Goal: Feedback & Contribution: Contribute content

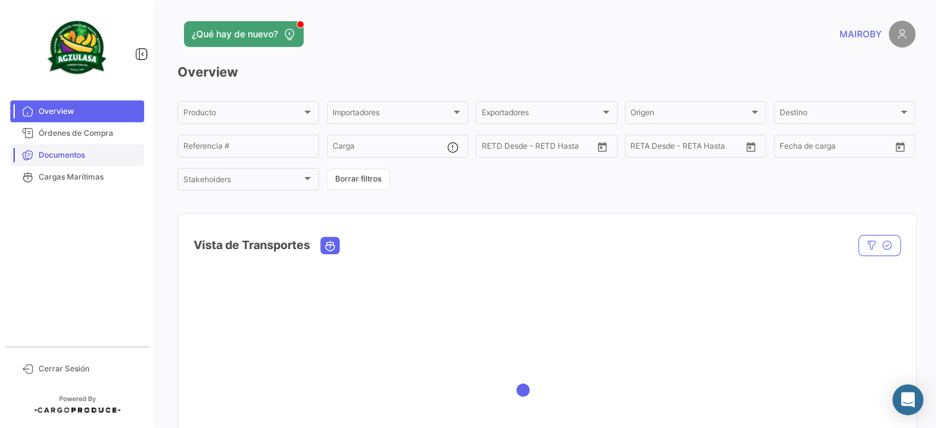
click at [87, 160] on span "Documentos" at bounding box center [89, 155] width 100 height 12
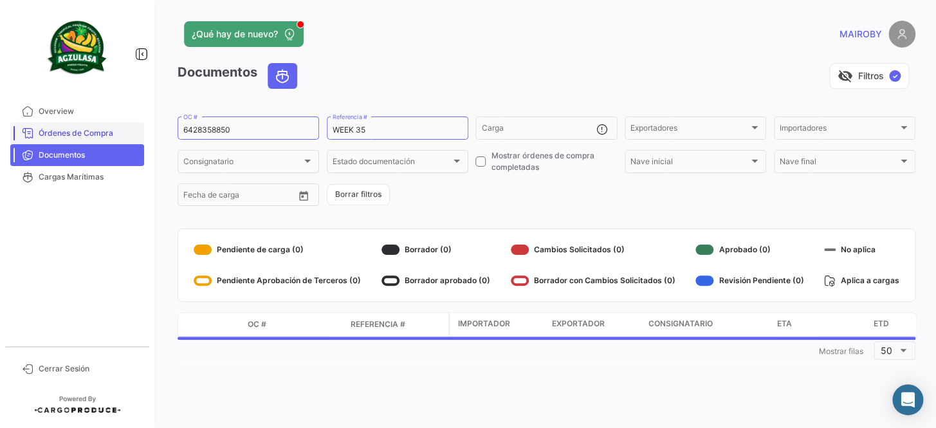
drag, startPoint x: 170, startPoint y: 125, endPoint x: 139, endPoint y: 125, distance: 31.5
click at [139, 125] on mat-sidenav-container "Overview Órdenes de Compra Documentos Cargas Marítimas Cerrar Sesión ¿Qué hay d…" at bounding box center [468, 214] width 936 height 428
drag, startPoint x: 232, startPoint y: 130, endPoint x: 169, endPoint y: 133, distance: 63.1
click at [169, 133] on div "¿Qué hay de nuevo? MAIROBY Documentos visibility_off Filtros ✓ 6428358850 OC # …" at bounding box center [546, 214] width 779 height 428
paste input "741500026923"
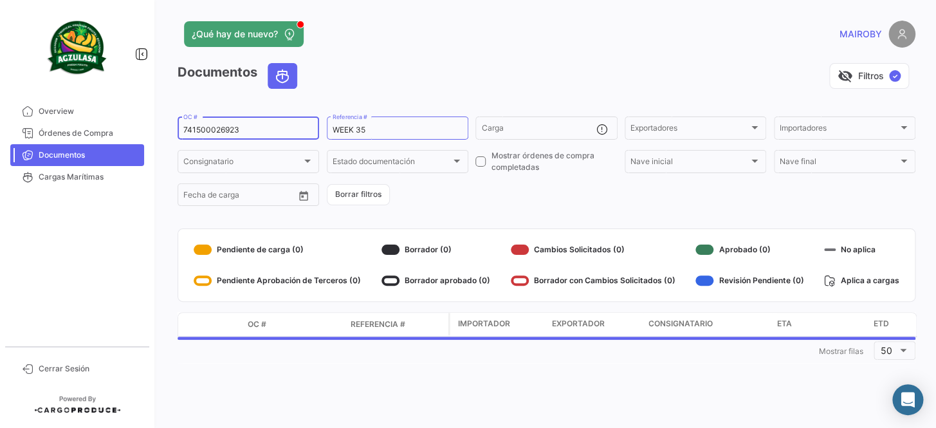
type input "741500026923"
click at [515, 213] on div "Documentos visibility_off Filtros ✓ 741500026923 OC # WEEK 35 Referencia # Carg…" at bounding box center [547, 213] width 738 height 300
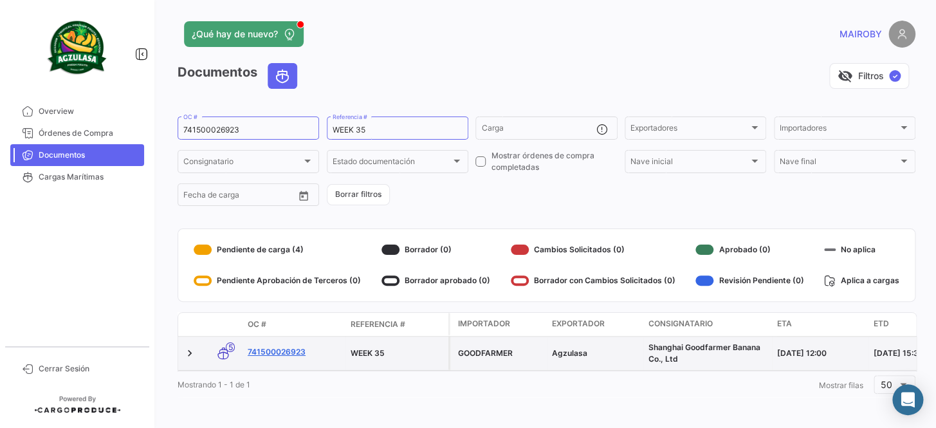
click at [298, 347] on link "741500026923" at bounding box center [294, 352] width 93 height 12
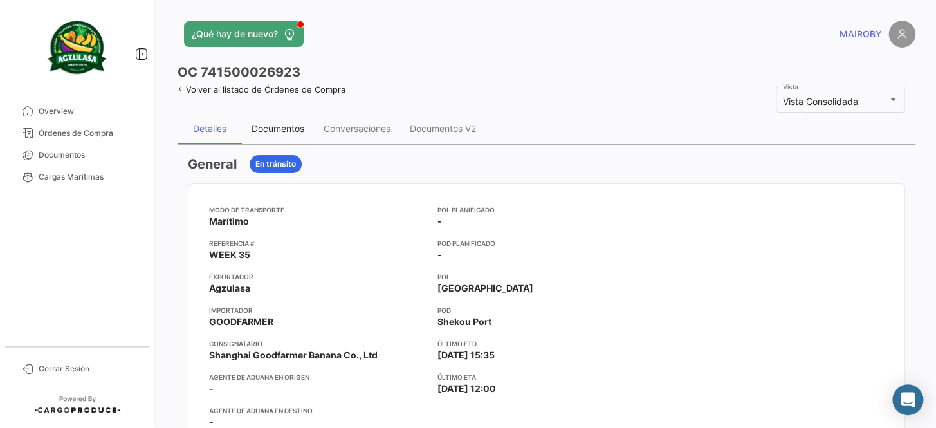
click at [284, 138] on div "Documentos" at bounding box center [278, 128] width 72 height 31
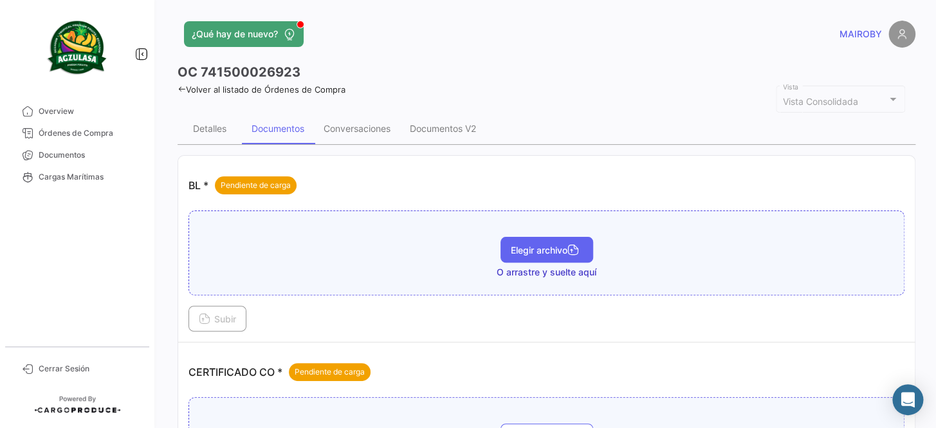
click at [516, 252] on span "Elegir archivo" at bounding box center [547, 249] width 72 height 11
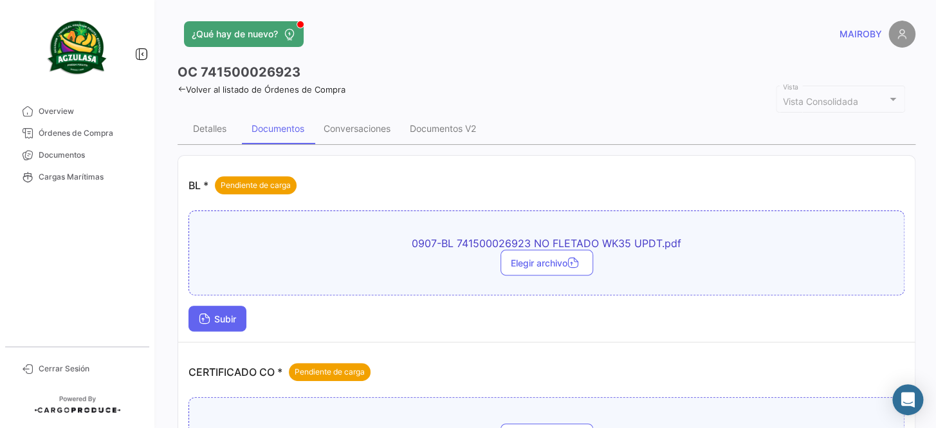
click at [239, 315] on button "Subir" at bounding box center [217, 319] width 58 height 26
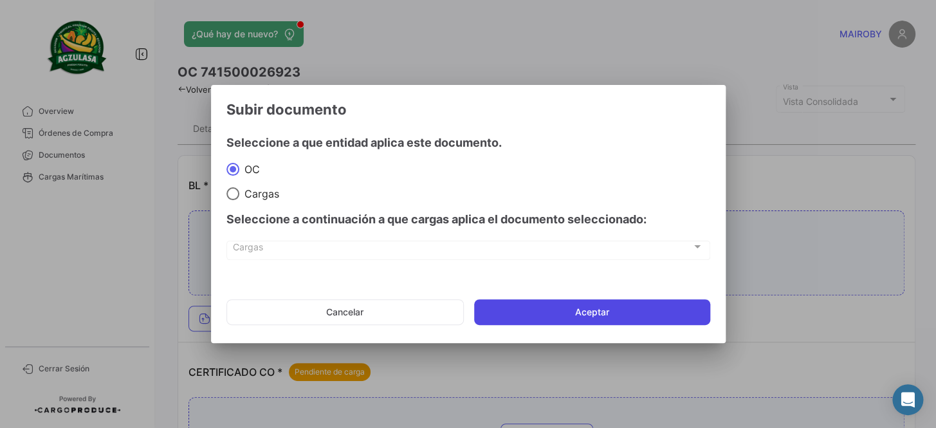
click at [566, 302] on button "Aceptar" at bounding box center [592, 312] width 236 height 26
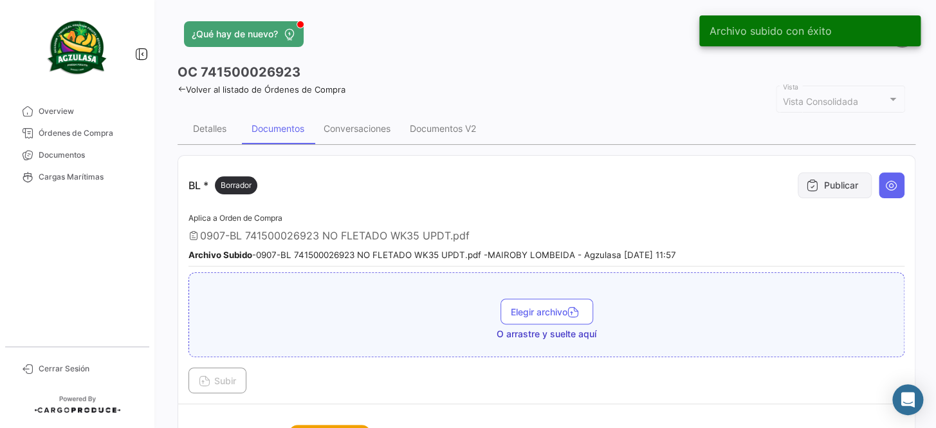
click at [814, 183] on button "Publicar" at bounding box center [835, 185] width 74 height 26
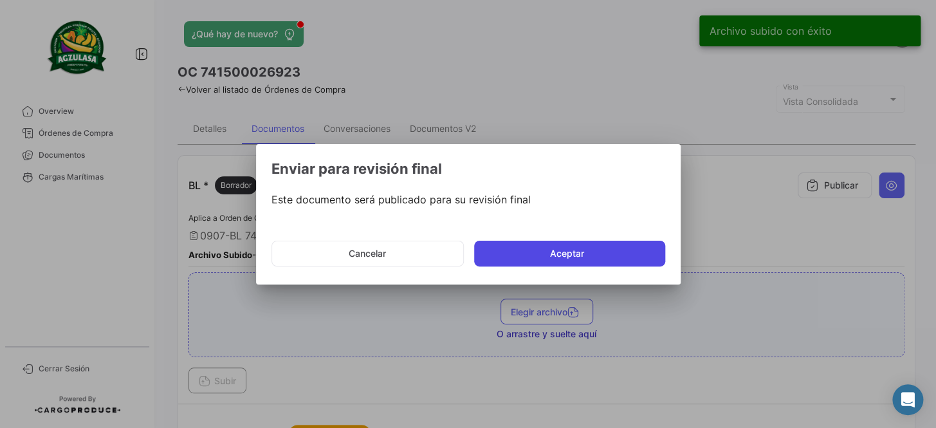
click at [580, 253] on button "Aceptar" at bounding box center [569, 254] width 191 height 26
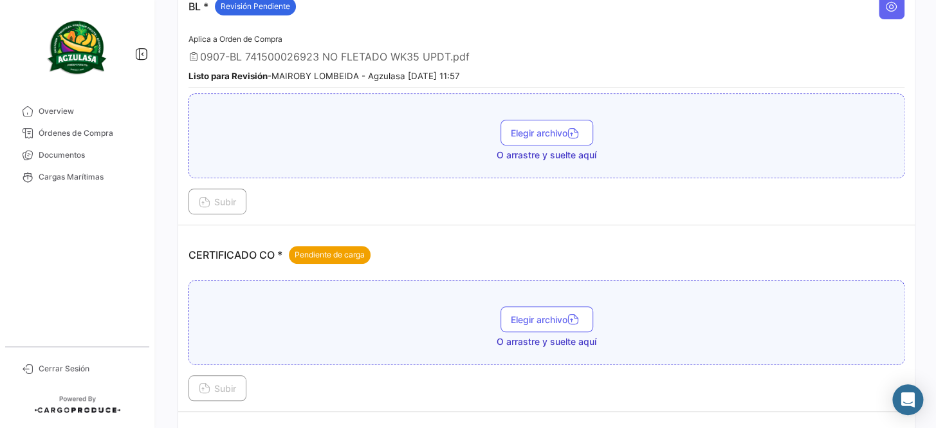
scroll to position [292, 0]
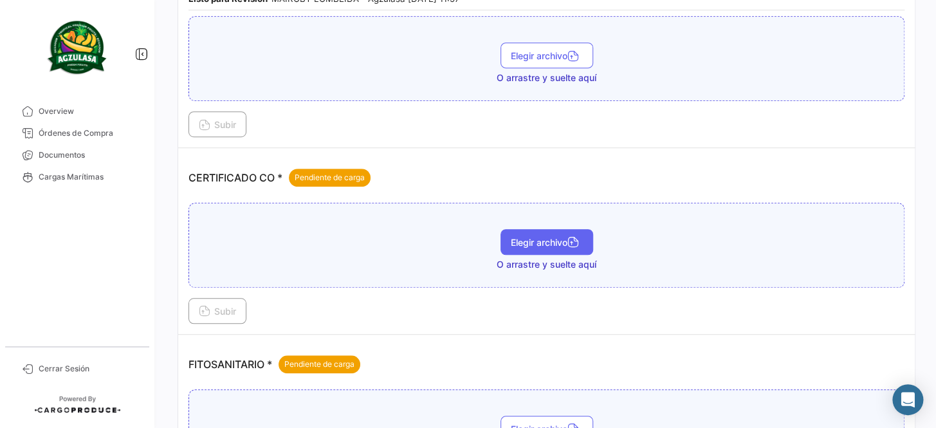
click at [562, 242] on span "Elegir archivo" at bounding box center [547, 242] width 72 height 11
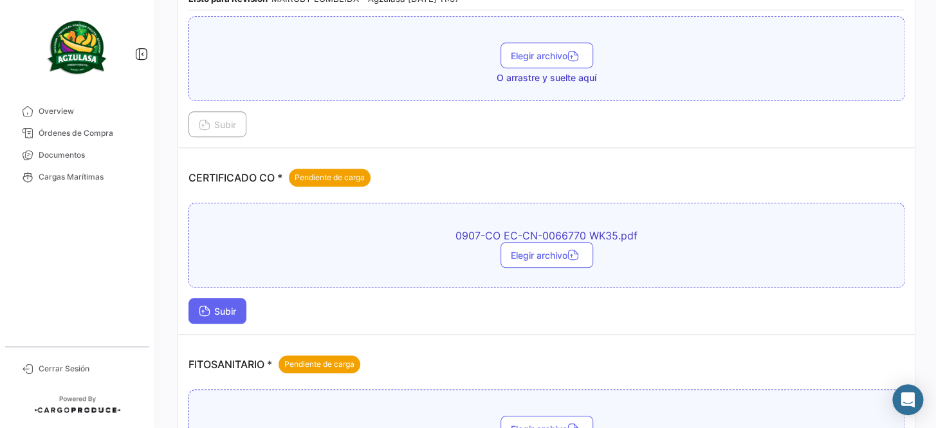
click at [196, 310] on button "Subir" at bounding box center [217, 311] width 58 height 26
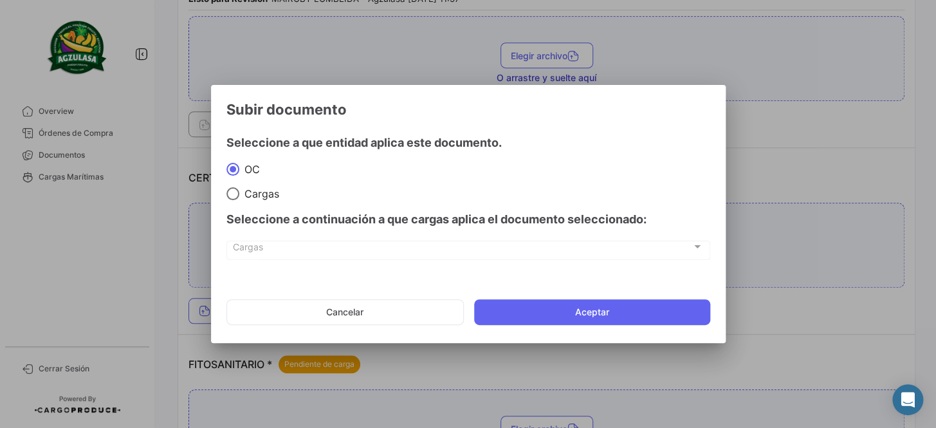
click at [607, 294] on mat-dialog-actions "Cancelar Aceptar" at bounding box center [468, 312] width 484 height 44
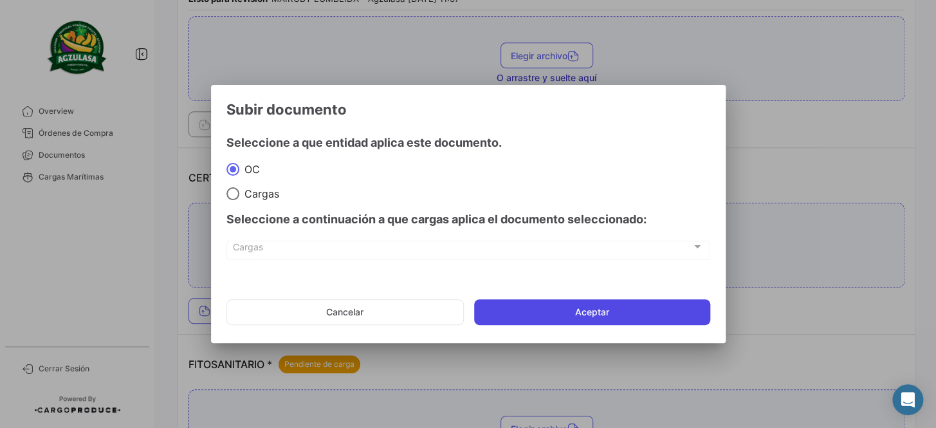
click at [601, 306] on button "Aceptar" at bounding box center [592, 312] width 236 height 26
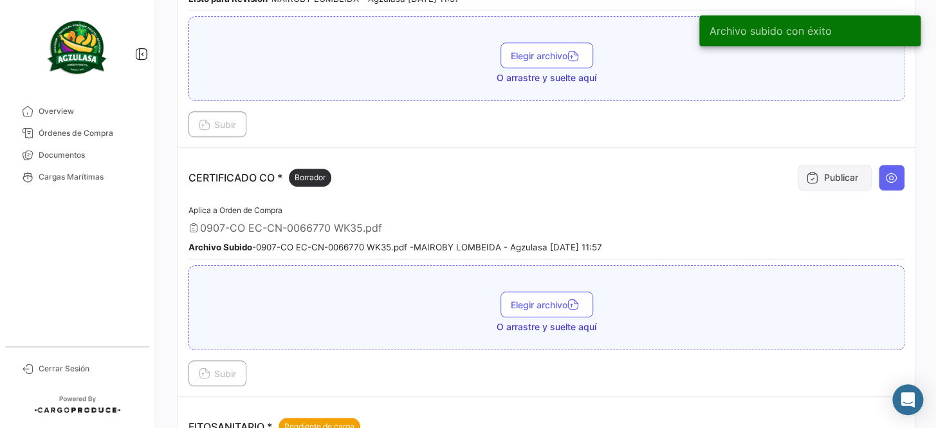
click at [824, 181] on button "Publicar" at bounding box center [835, 178] width 74 height 26
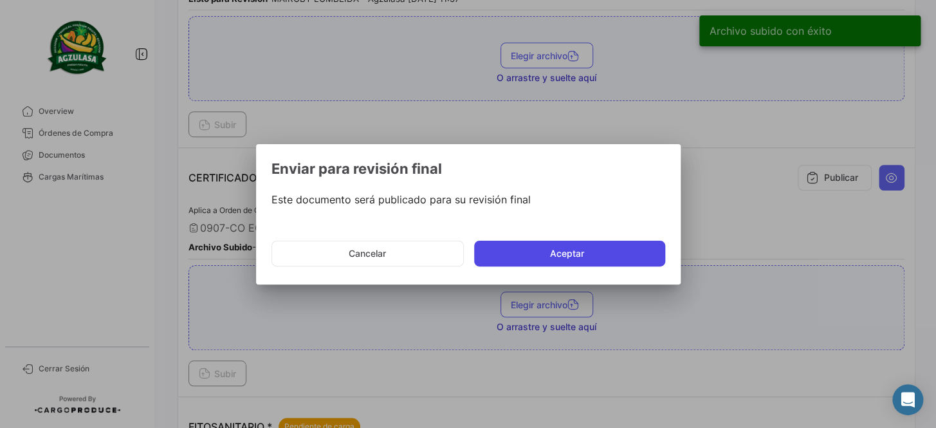
click at [594, 253] on button "Aceptar" at bounding box center [569, 254] width 191 height 26
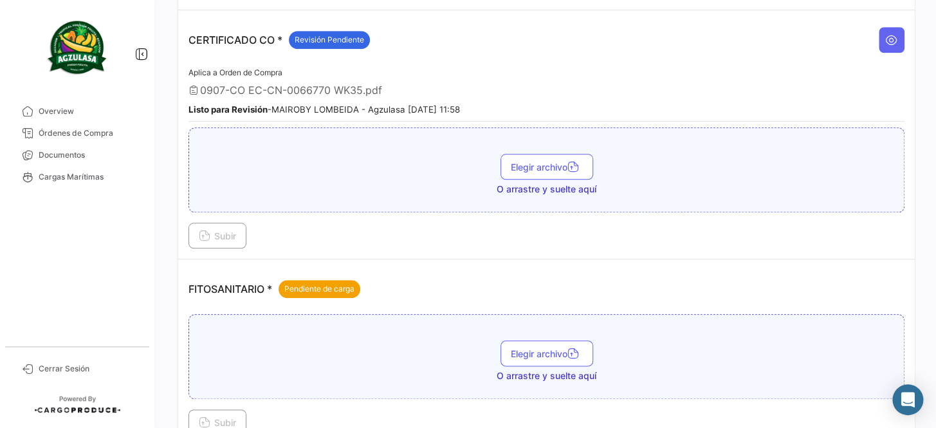
scroll to position [468, 0]
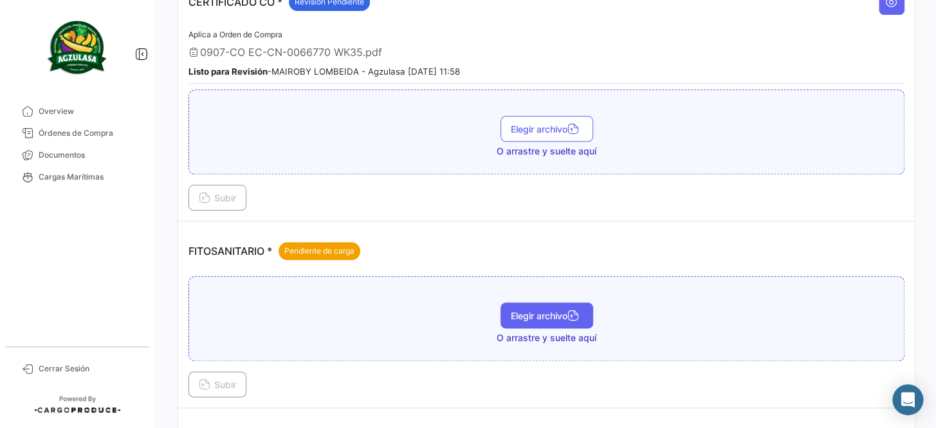
click at [565, 310] on span "Elegir archivo" at bounding box center [547, 315] width 72 height 11
click at [526, 310] on span "Elegir archivo" at bounding box center [547, 315] width 72 height 11
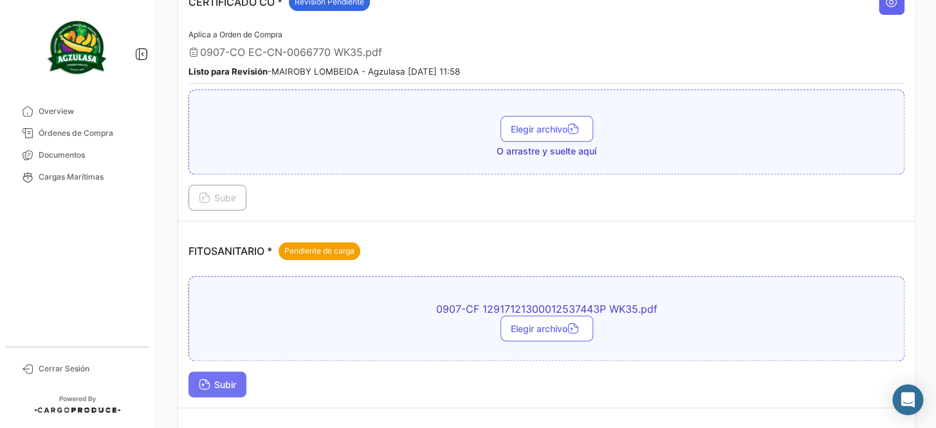
click at [239, 374] on button "Subir" at bounding box center [217, 384] width 58 height 26
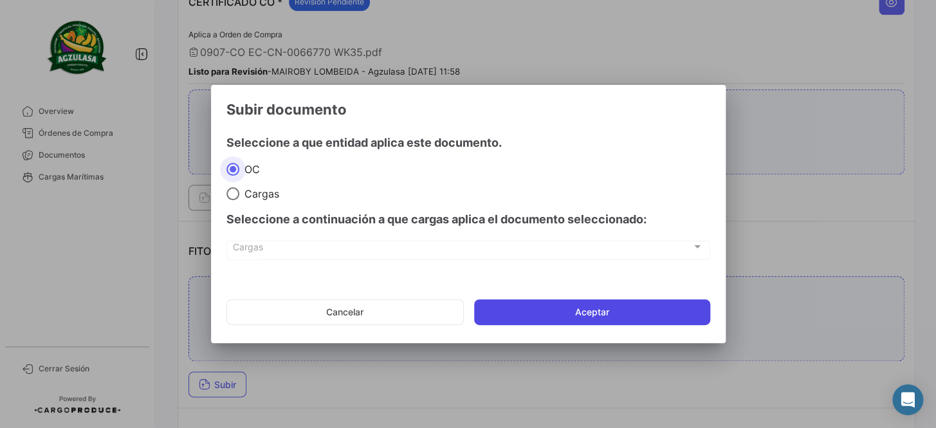
click at [609, 308] on button "Aceptar" at bounding box center [592, 312] width 236 height 26
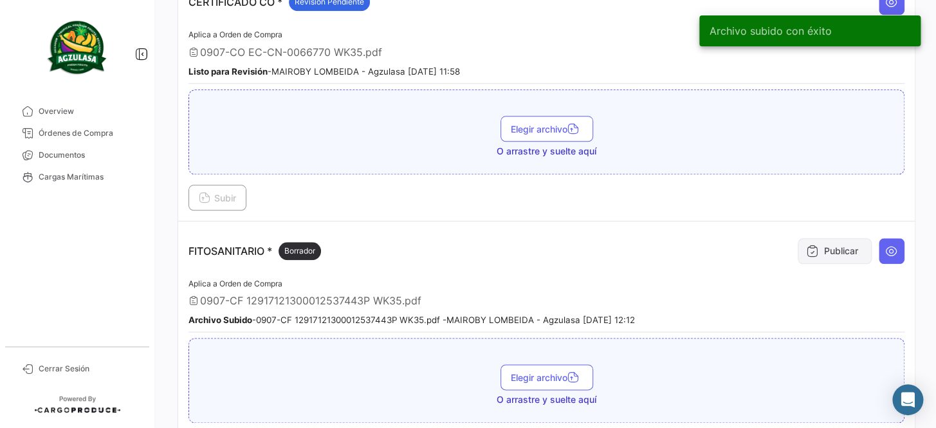
click at [840, 257] on button "Publicar" at bounding box center [835, 251] width 74 height 26
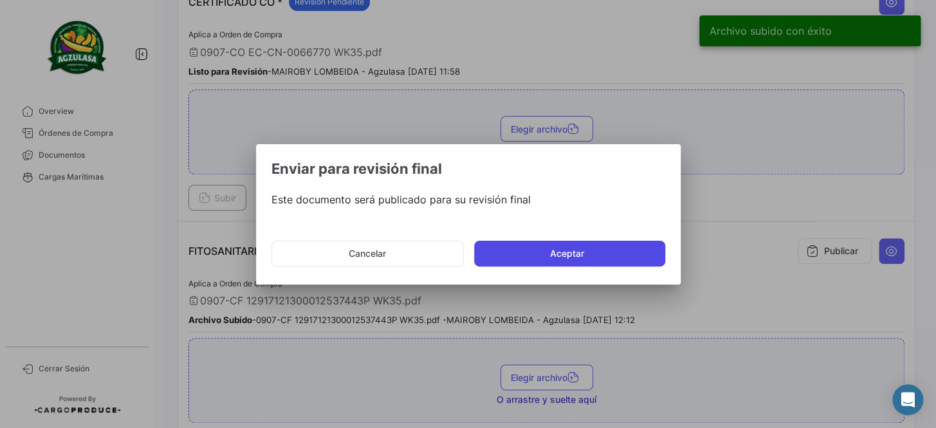
click at [588, 257] on button "Aceptar" at bounding box center [569, 254] width 191 height 26
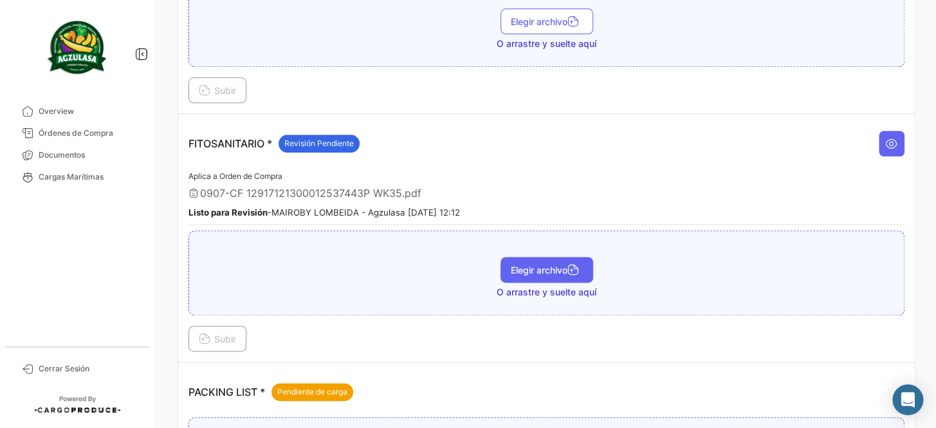
scroll to position [585, 0]
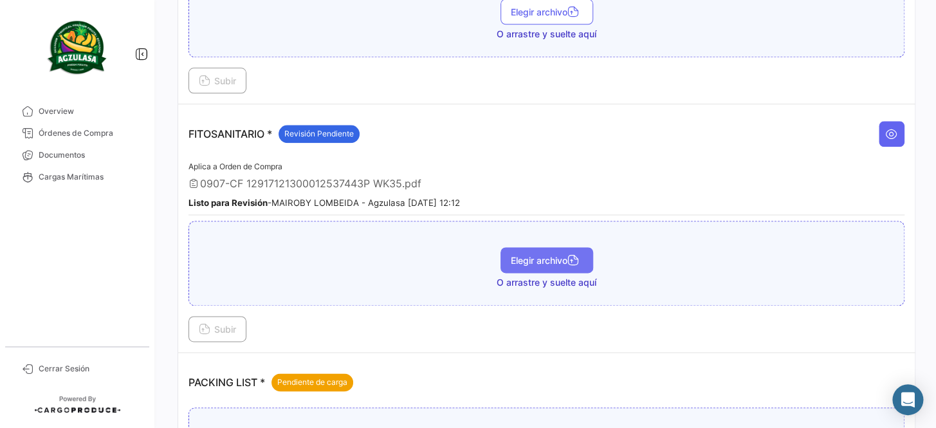
click at [542, 255] on span "Elegir archivo" at bounding box center [547, 260] width 72 height 11
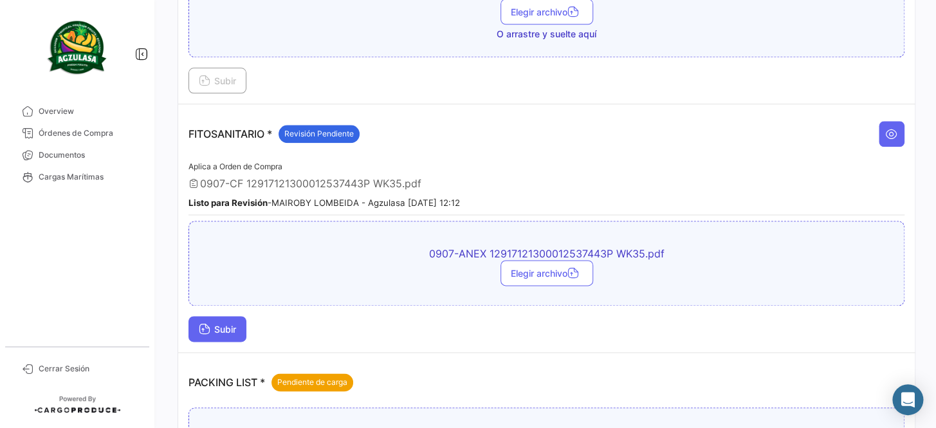
click at [212, 324] on span "Subir" at bounding box center [217, 329] width 37 height 11
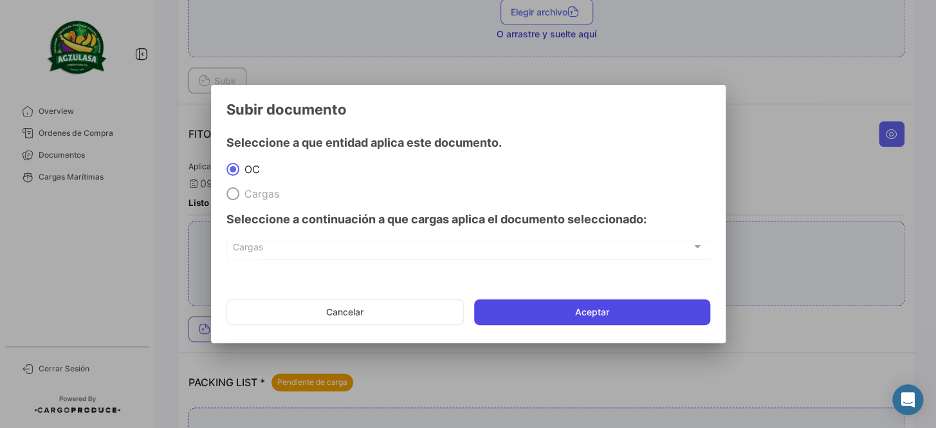
click at [567, 310] on button "Aceptar" at bounding box center [592, 312] width 236 height 26
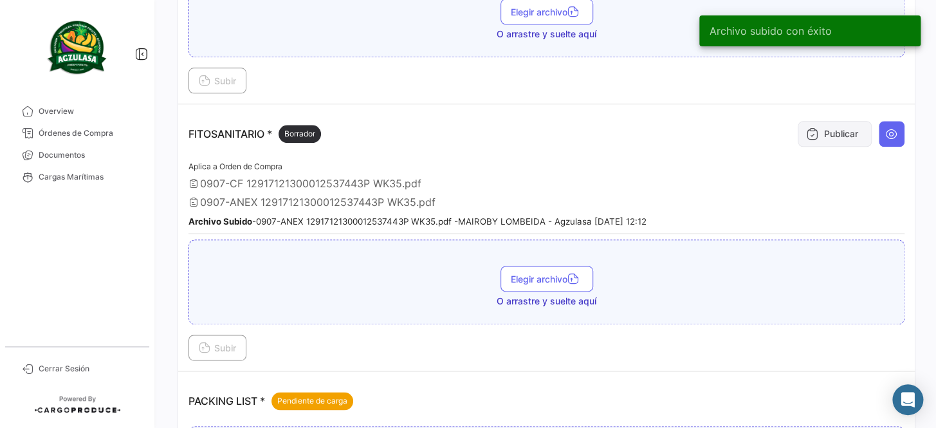
click at [813, 130] on button "Publicar" at bounding box center [835, 134] width 74 height 26
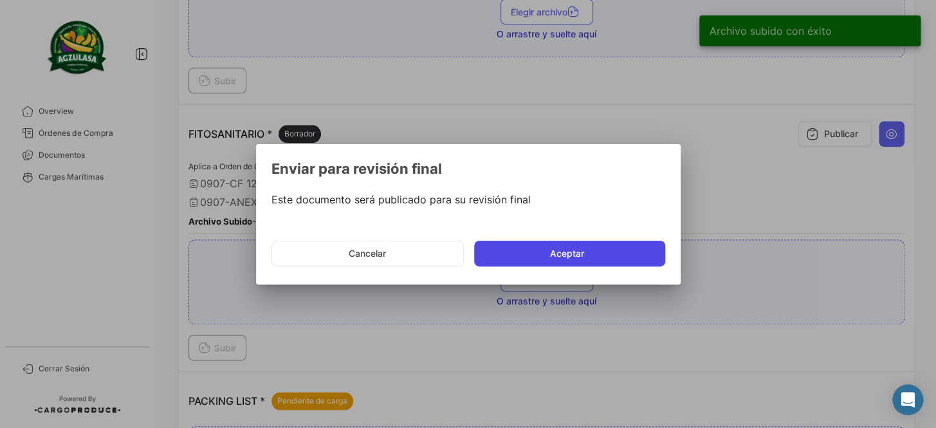
click at [600, 254] on button "Aceptar" at bounding box center [569, 254] width 191 height 26
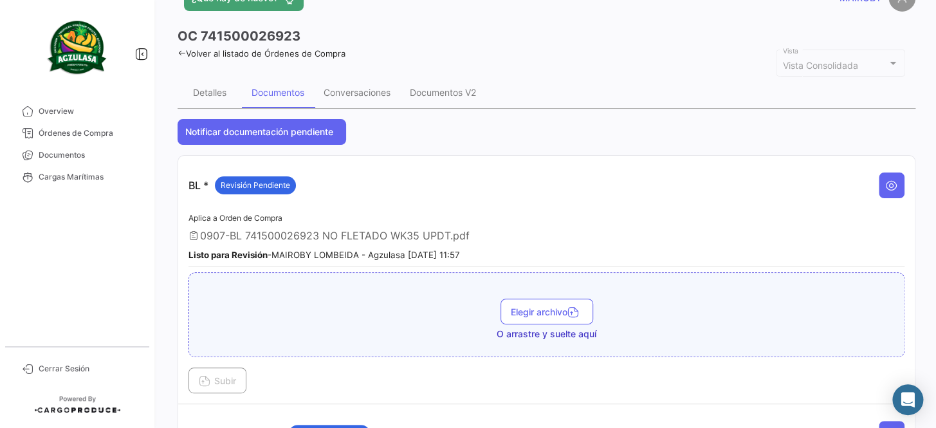
scroll to position [0, 0]
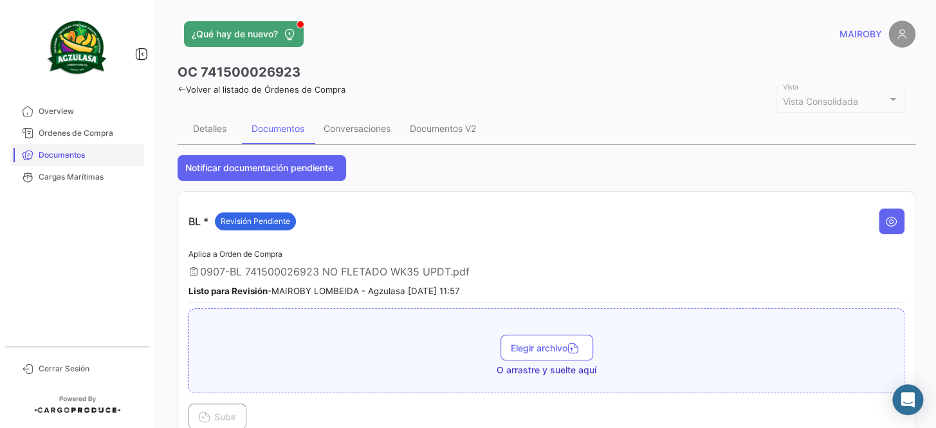
click at [78, 156] on span "Documentos" at bounding box center [89, 155] width 100 height 12
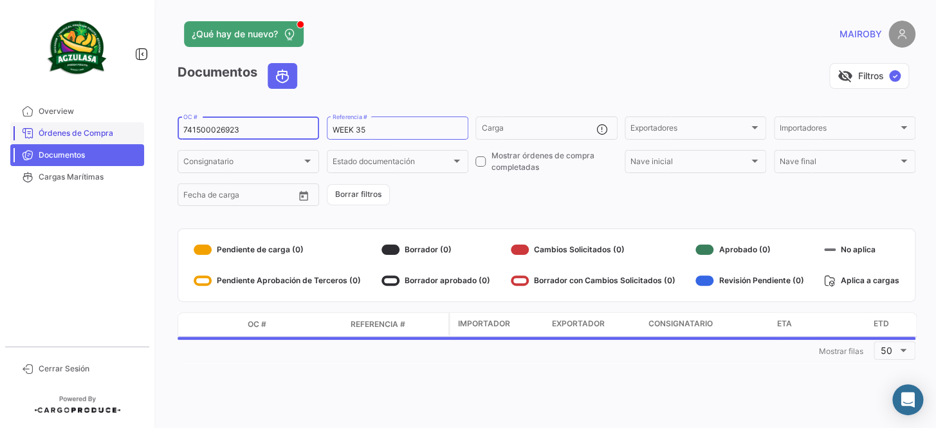
drag, startPoint x: 185, startPoint y: 127, endPoint x: 120, endPoint y: 127, distance: 65.6
click at [120, 127] on mat-sidenav-container "Overview Órdenes de Compra Documentos Cargas Marítimas Cerrar Sesión ¿Qué hay d…" at bounding box center [468, 214] width 936 height 428
paste input "32"
type input "741500026932"
click at [518, 203] on form "741500026932 OC # WEEK 35 Referencia # Carga Exportadores Exportadores Importad…" at bounding box center [547, 161] width 738 height 93
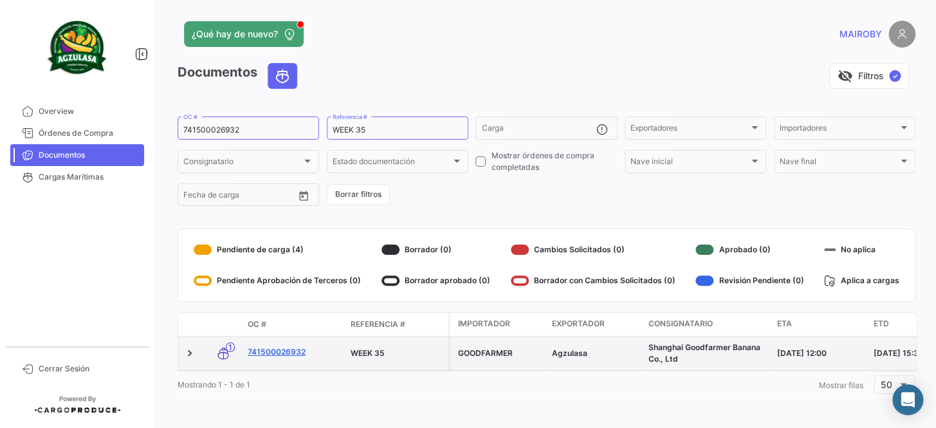
click at [277, 346] on link "741500026932" at bounding box center [294, 352] width 93 height 12
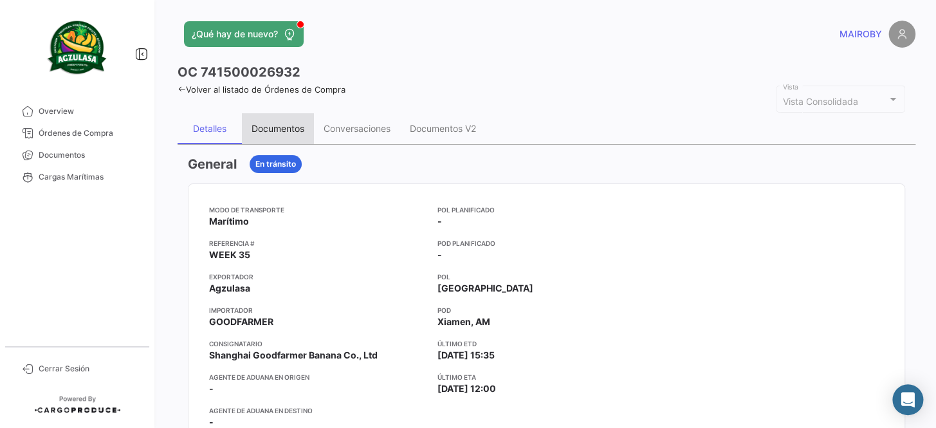
click at [292, 123] on div "Documentos" at bounding box center [278, 128] width 53 height 11
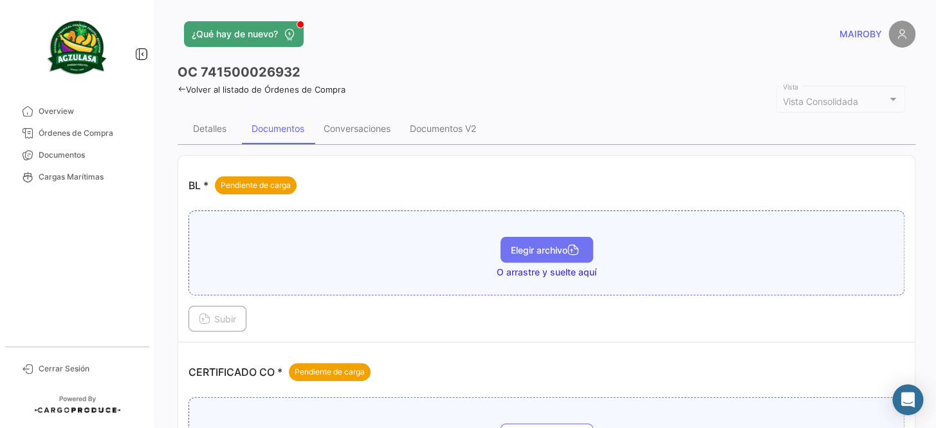
click at [518, 242] on button "Elegir archivo" at bounding box center [546, 250] width 93 height 26
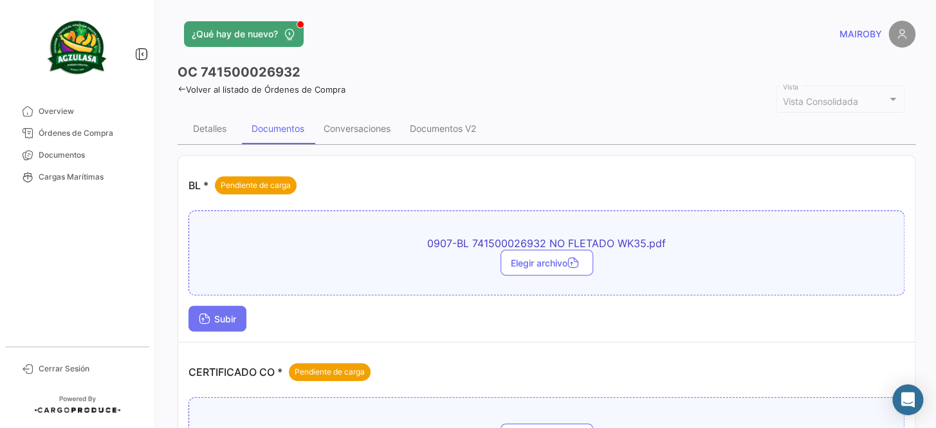
click at [236, 322] on span "Subir" at bounding box center [217, 318] width 37 height 11
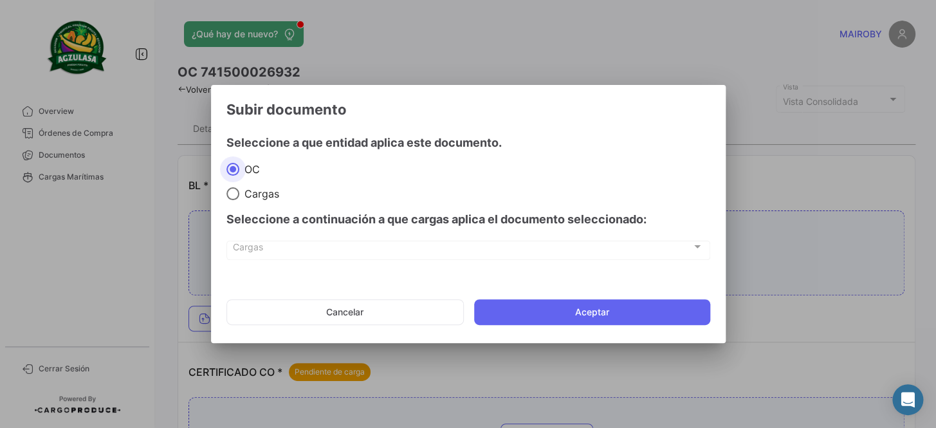
click at [629, 296] on mat-dialog-actions "Cancelar Aceptar" at bounding box center [468, 312] width 484 height 44
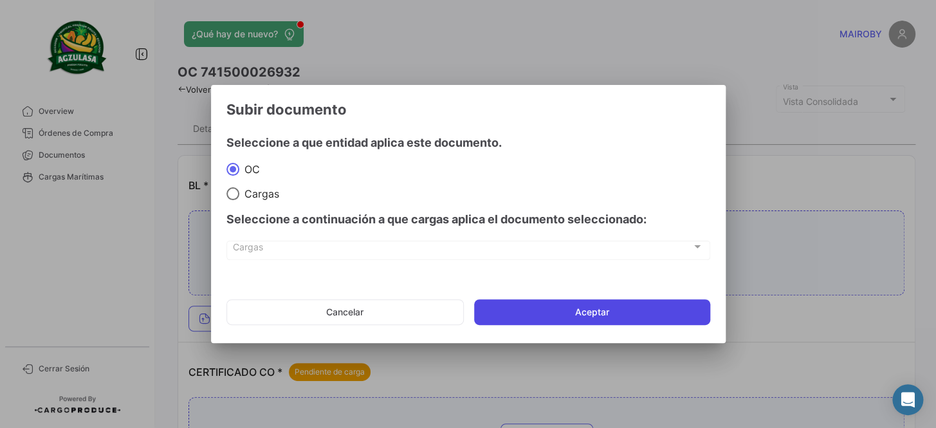
click at [627, 302] on button "Aceptar" at bounding box center [592, 312] width 236 height 26
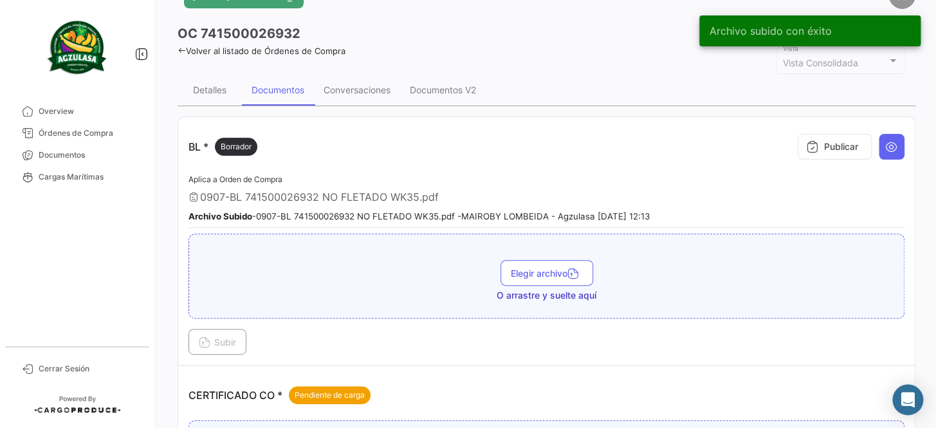
scroll to position [58, 0]
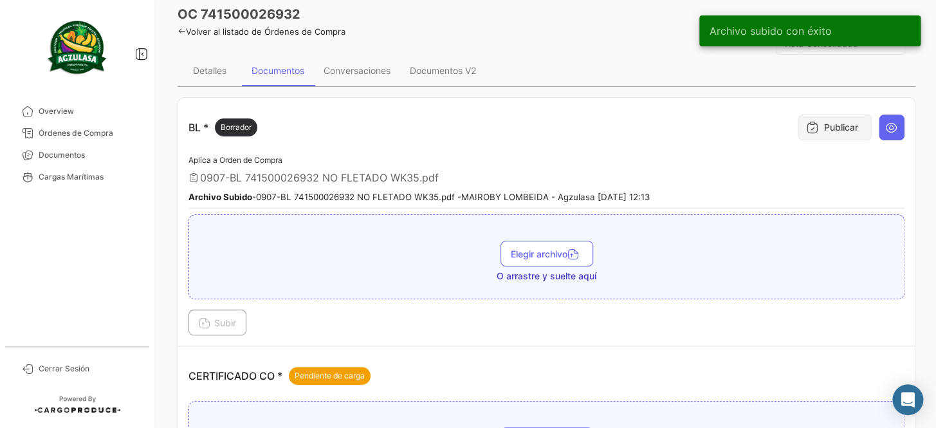
click at [835, 131] on button "Publicar" at bounding box center [835, 128] width 74 height 26
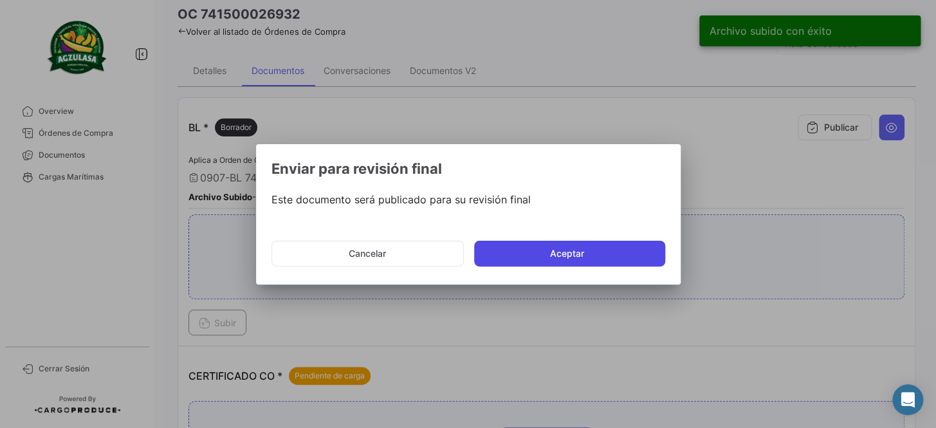
click at [576, 248] on button "Aceptar" at bounding box center [569, 254] width 191 height 26
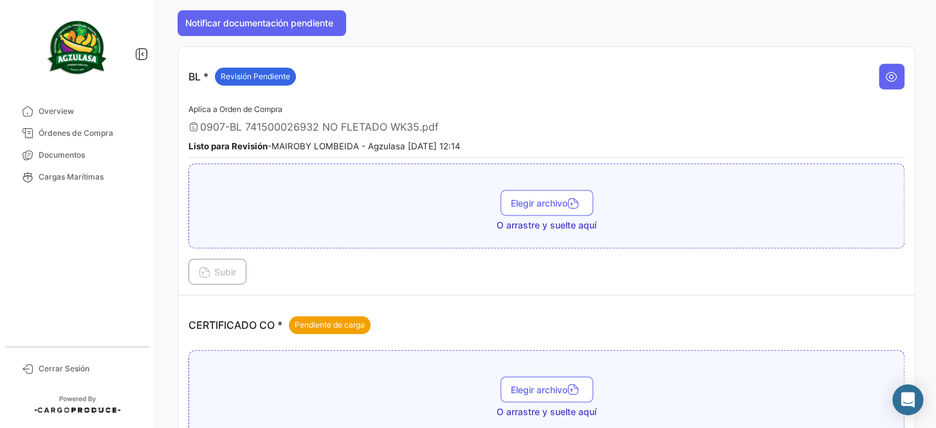
scroll to position [175, 0]
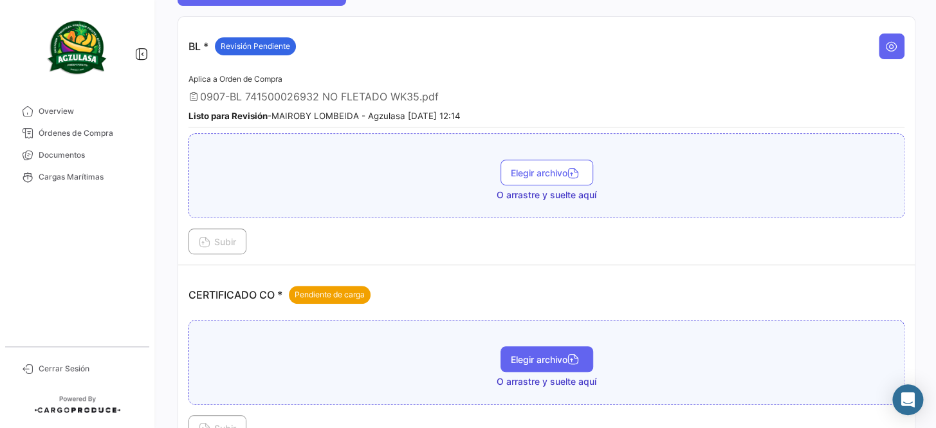
click at [567, 354] on icon "button" at bounding box center [573, 360] width 12 height 12
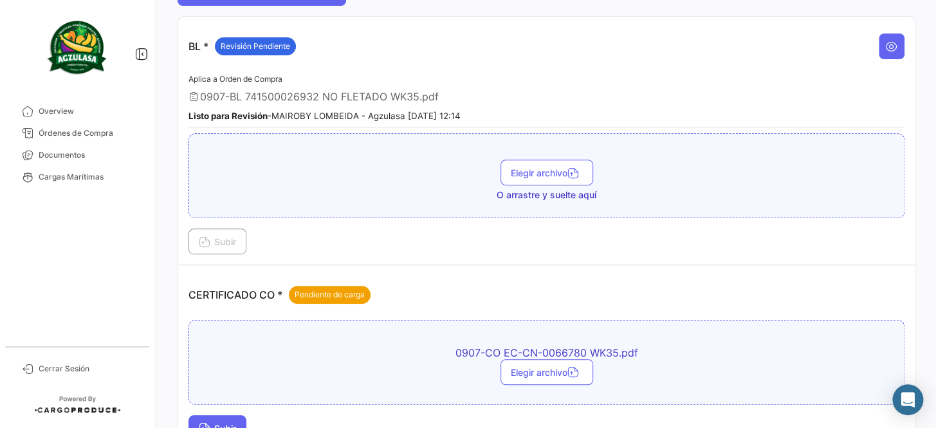
click at [225, 416] on button "Subir" at bounding box center [217, 428] width 58 height 26
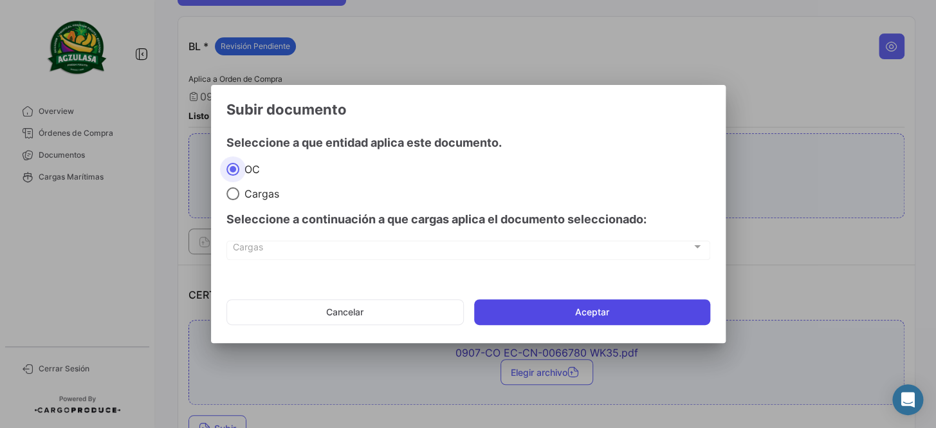
click at [581, 315] on button "Aceptar" at bounding box center [592, 312] width 236 height 26
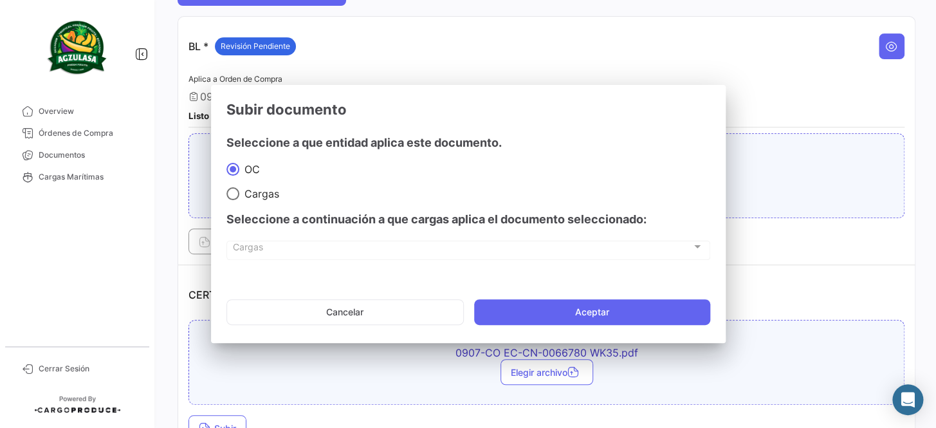
scroll to position [185, 0]
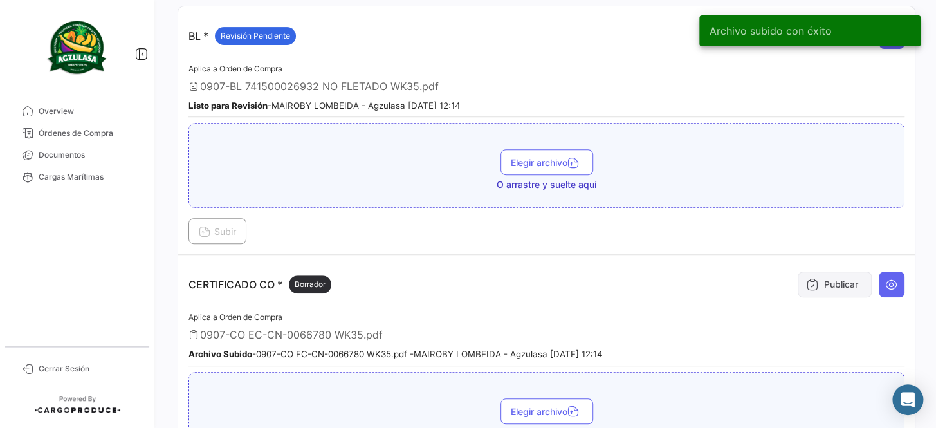
click at [841, 274] on button "Publicar" at bounding box center [835, 284] width 74 height 26
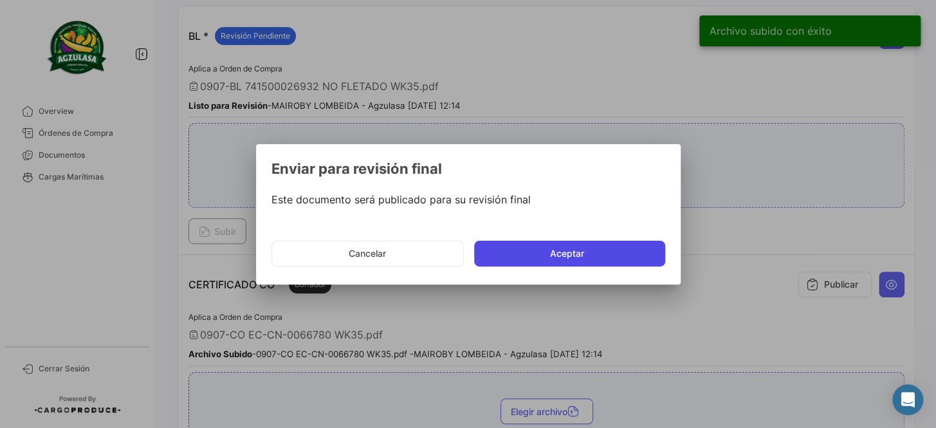
click at [528, 255] on button "Aceptar" at bounding box center [569, 254] width 191 height 26
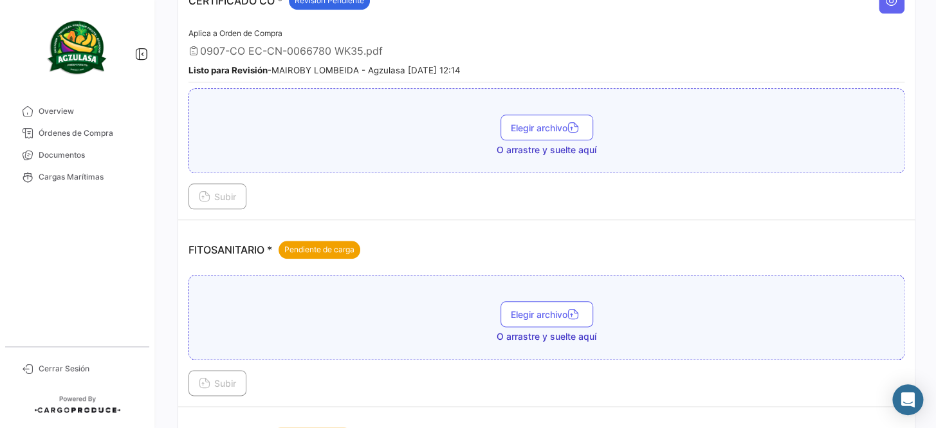
scroll to position [477, 0]
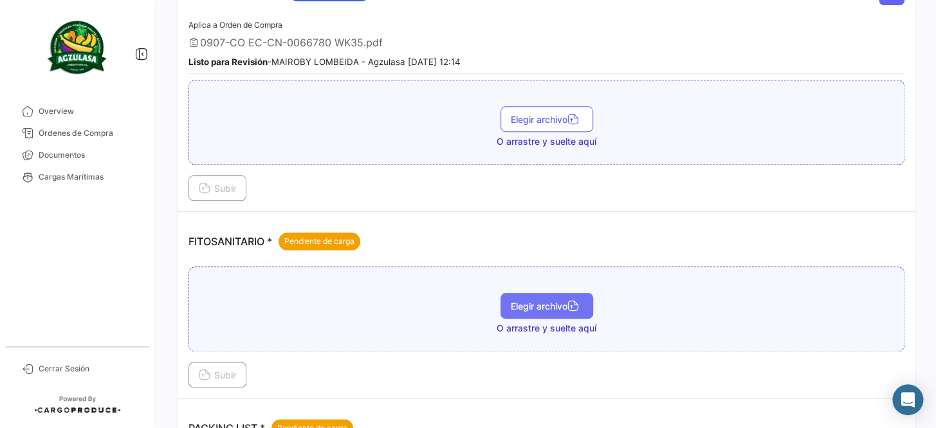
click at [533, 300] on span "Elegir archivo" at bounding box center [547, 305] width 72 height 11
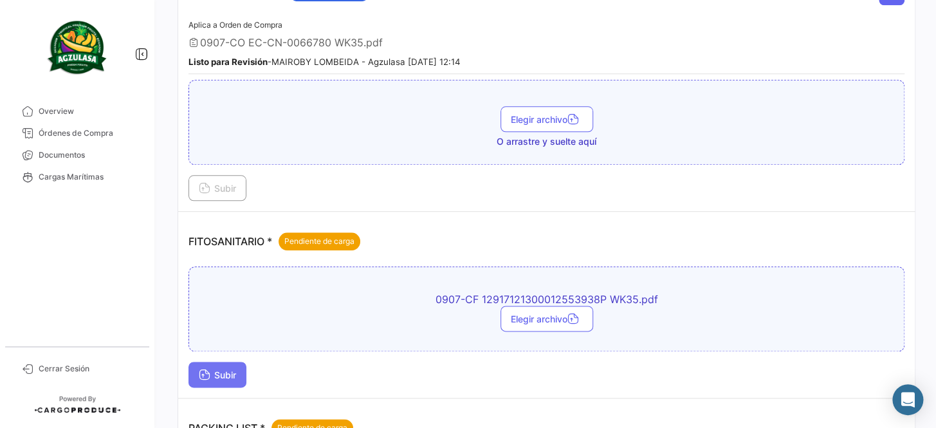
click at [214, 362] on button "Subir" at bounding box center [217, 375] width 58 height 26
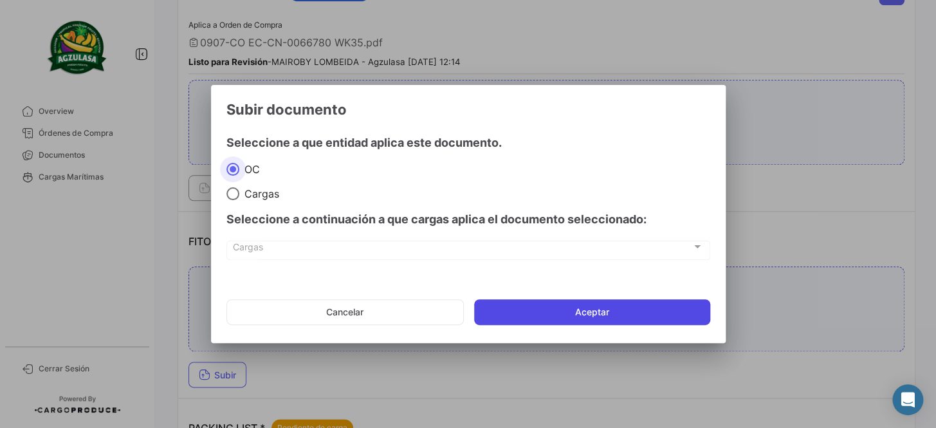
click at [549, 309] on button "Aceptar" at bounding box center [592, 312] width 236 height 26
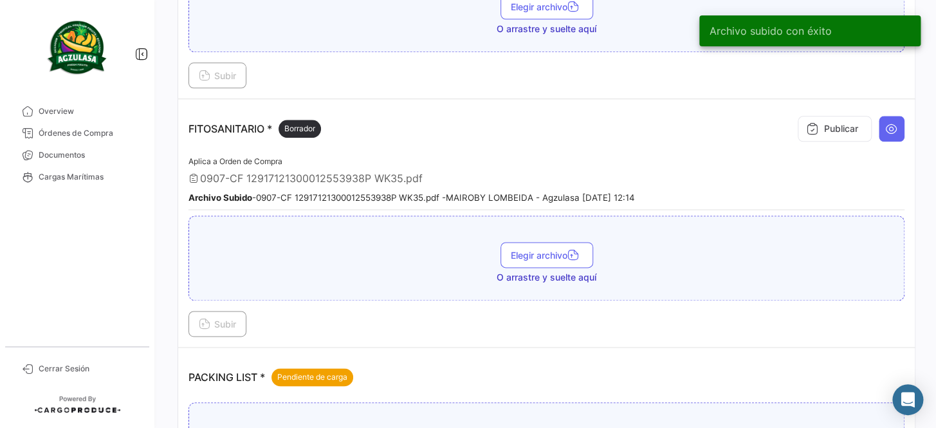
scroll to position [594, 0]
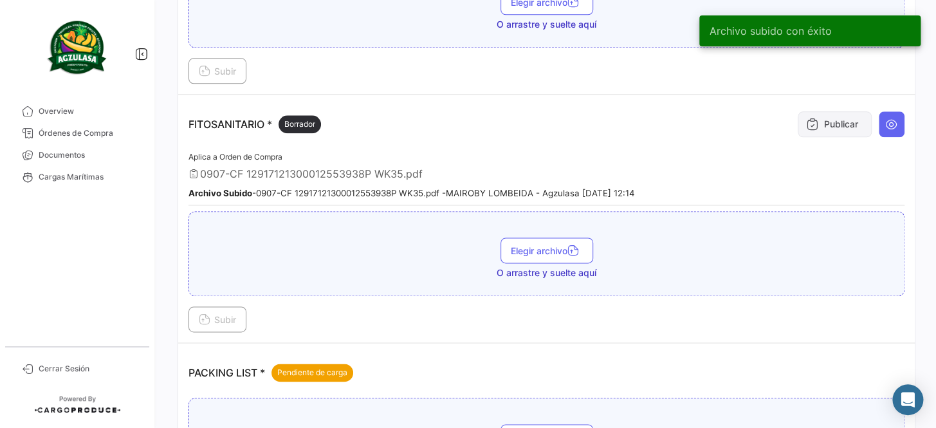
click at [832, 124] on button "Publicar" at bounding box center [835, 124] width 74 height 26
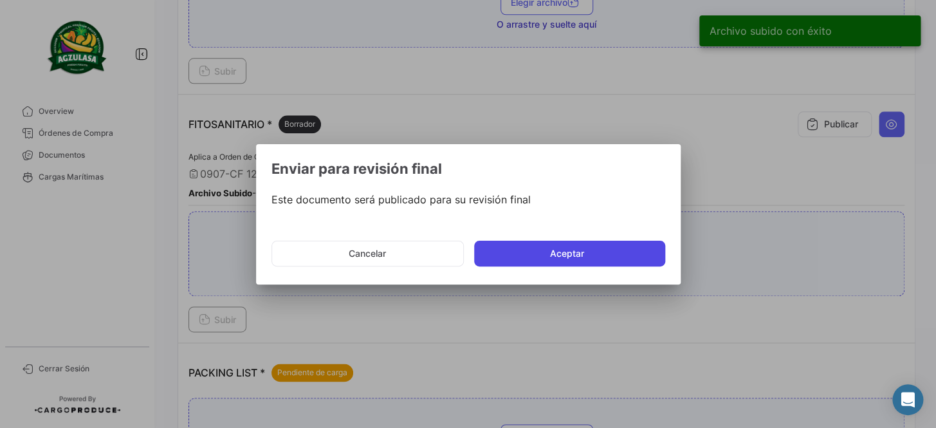
click at [534, 246] on button "Aceptar" at bounding box center [569, 254] width 191 height 26
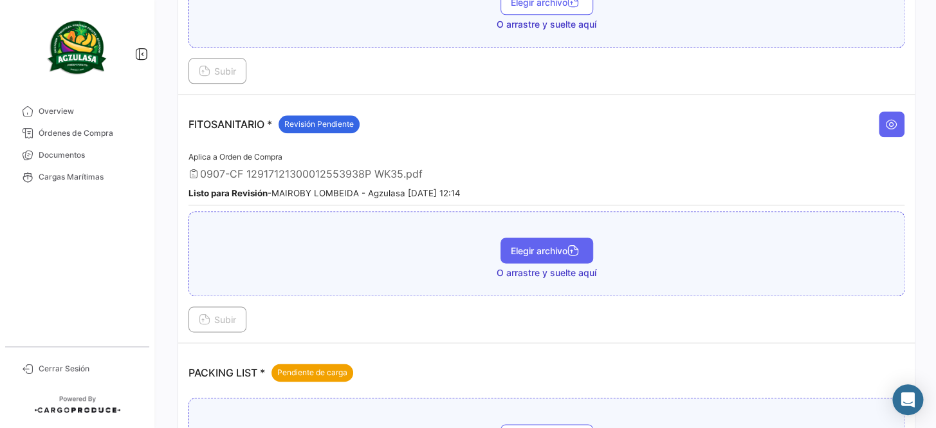
click at [514, 245] on span "Elegir archivo" at bounding box center [547, 250] width 72 height 11
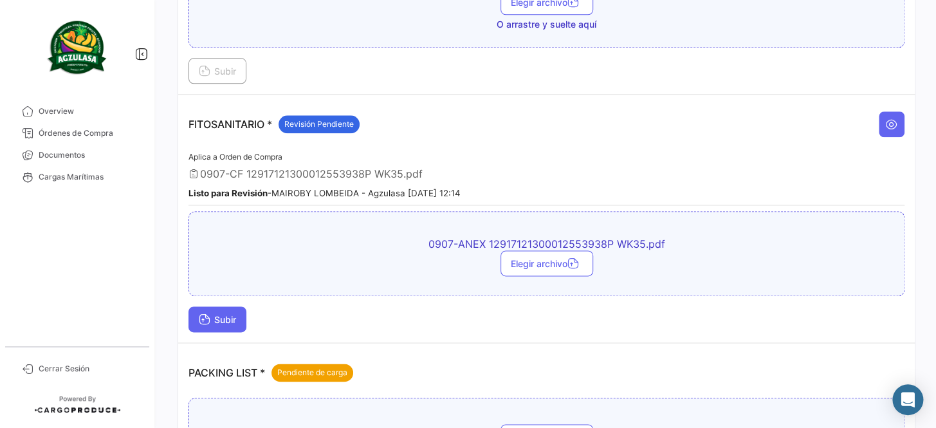
click at [225, 314] on span "Subir" at bounding box center [217, 319] width 37 height 11
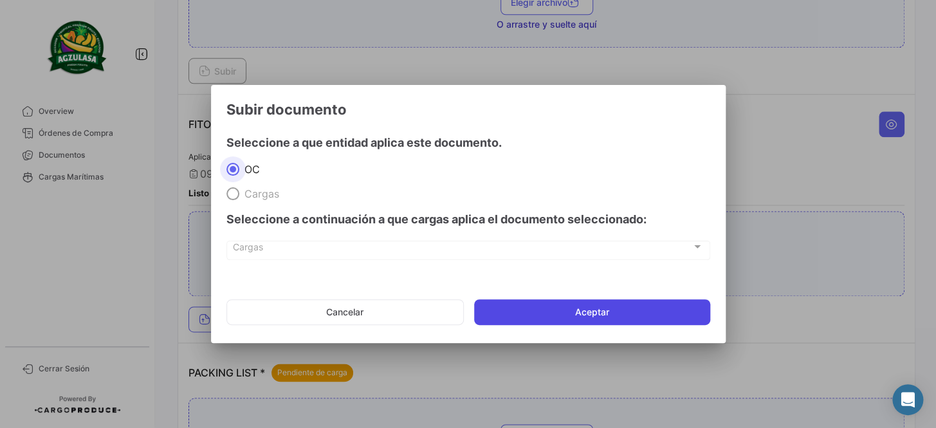
click at [588, 315] on button "Aceptar" at bounding box center [592, 312] width 236 height 26
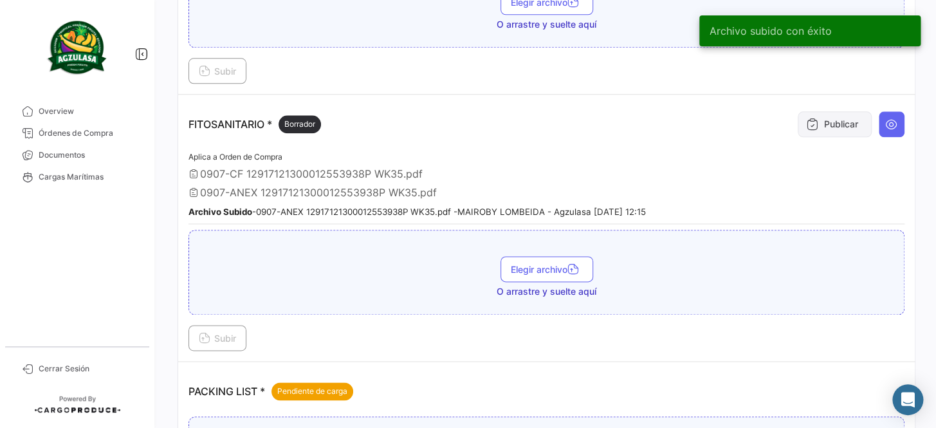
click at [810, 118] on icon at bounding box center [812, 124] width 13 height 13
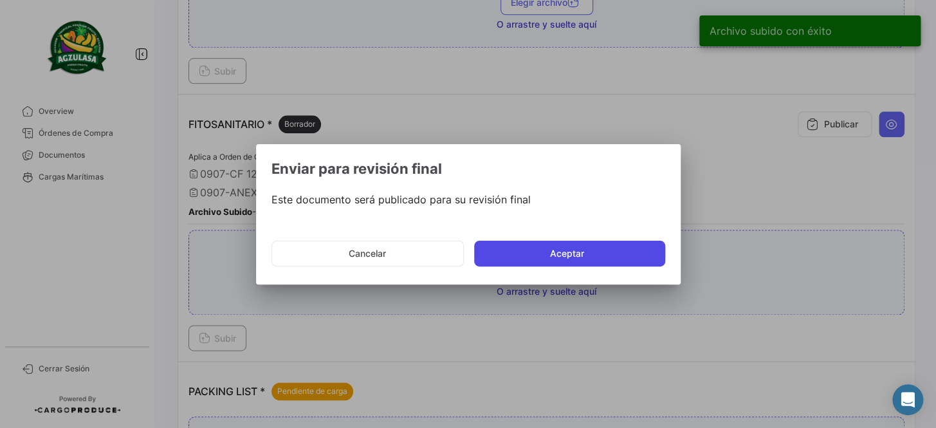
click at [547, 254] on button "Aceptar" at bounding box center [569, 254] width 191 height 26
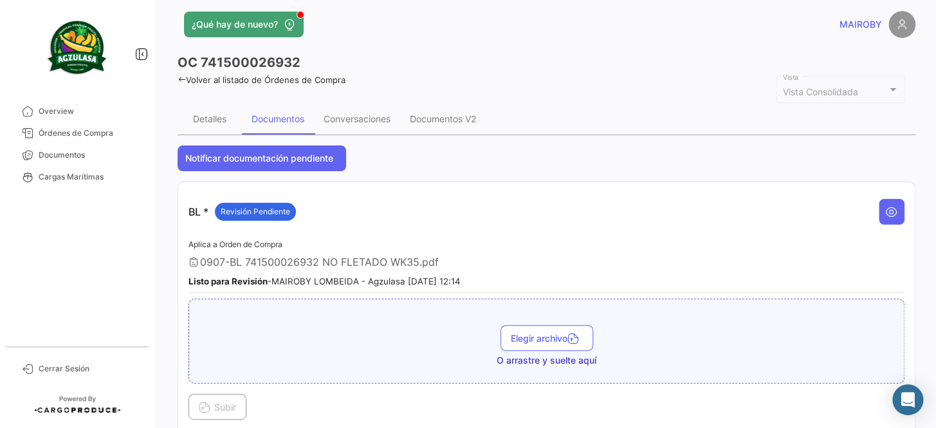
scroll to position [0, 0]
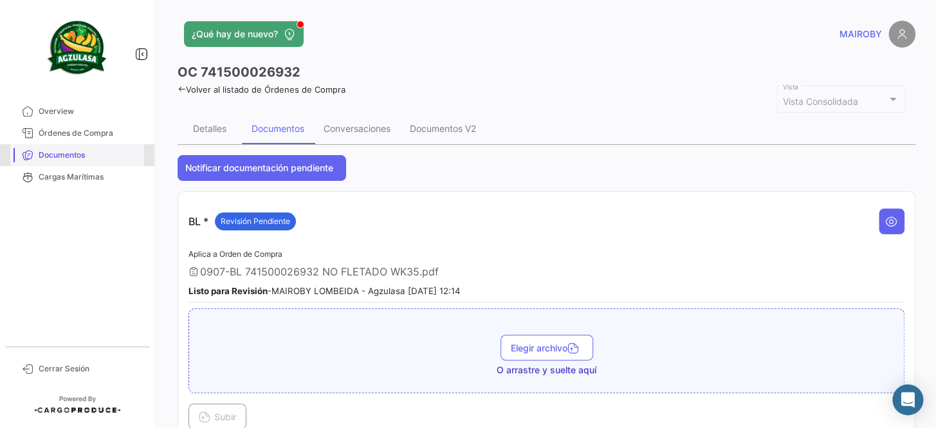
click at [105, 158] on span "Documentos" at bounding box center [89, 155] width 100 height 12
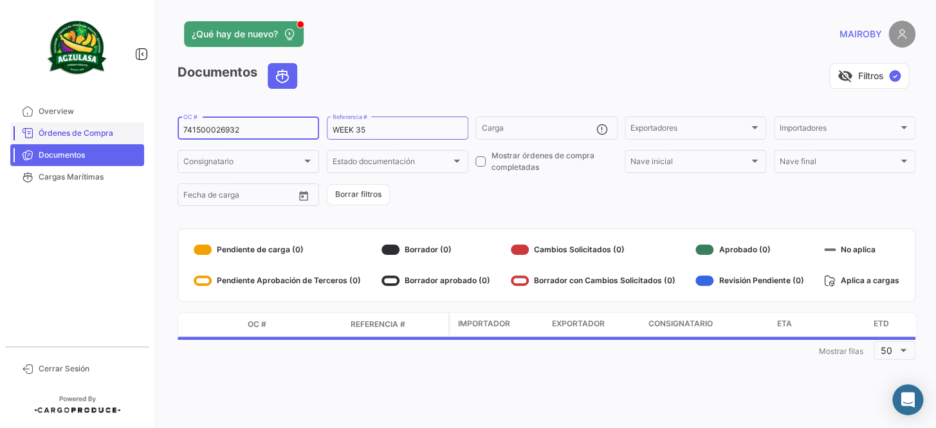
drag, startPoint x: 252, startPoint y: 127, endPoint x: 124, endPoint y: 128, distance: 127.4
click at [124, 128] on mat-sidenav-container "Overview Órdenes de Compra Documentos Cargas Marítimas Cerrar Sesión ¿Qué hay d…" at bounding box center [468, 214] width 936 height 428
paste input "EBKG1399014"
type input "EBKG13990142"
click at [504, 206] on form "EBKG13990142 OC # WEEK 35 Referencia # Carga Exportadores Exportadores Importad…" at bounding box center [547, 161] width 738 height 93
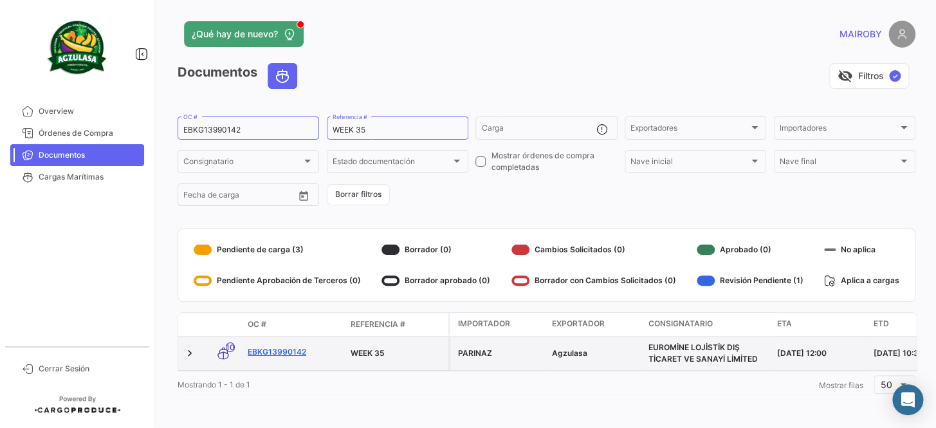
click at [293, 351] on link "EBKG13990142" at bounding box center [294, 352] width 93 height 12
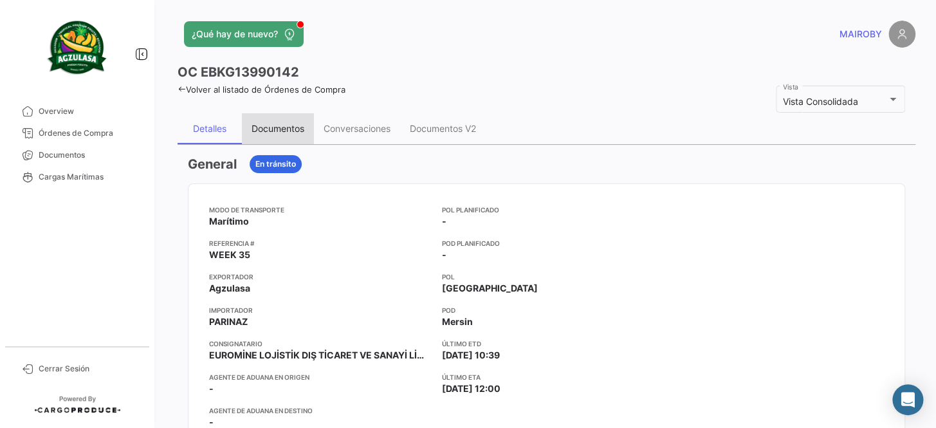
click at [291, 127] on div "Documentos" at bounding box center [278, 128] width 53 height 11
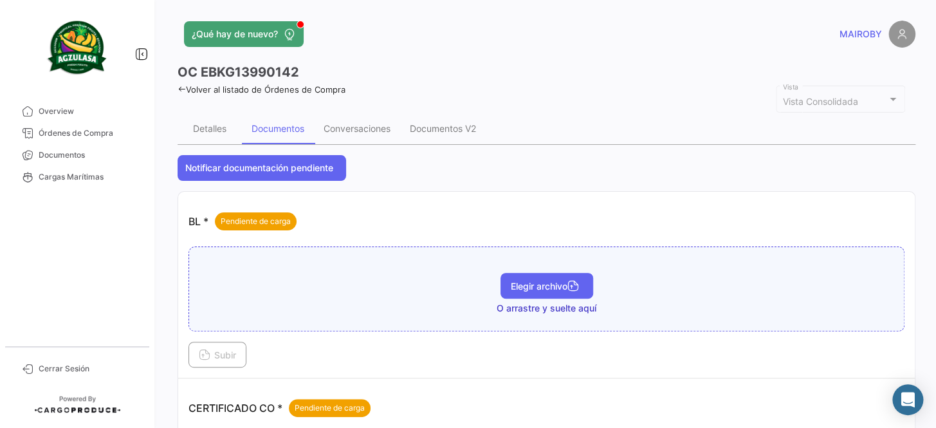
click at [511, 285] on span "Elegir archivo" at bounding box center [547, 285] width 72 height 11
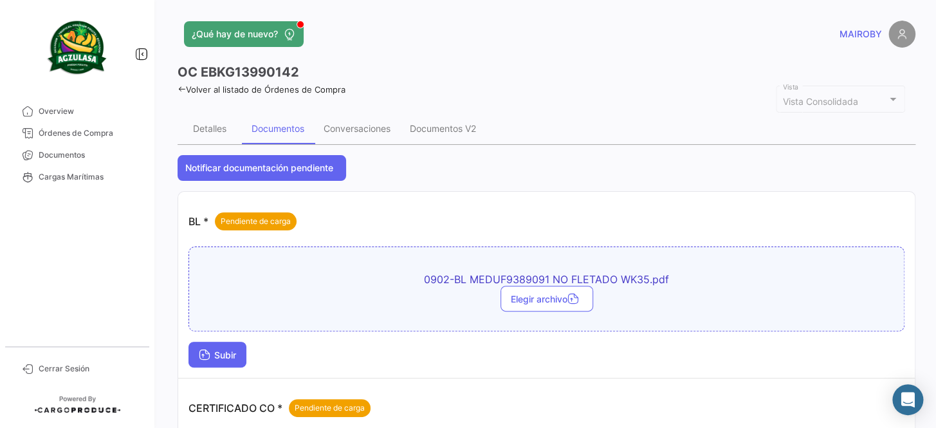
click at [222, 359] on span "Subir" at bounding box center [217, 354] width 37 height 11
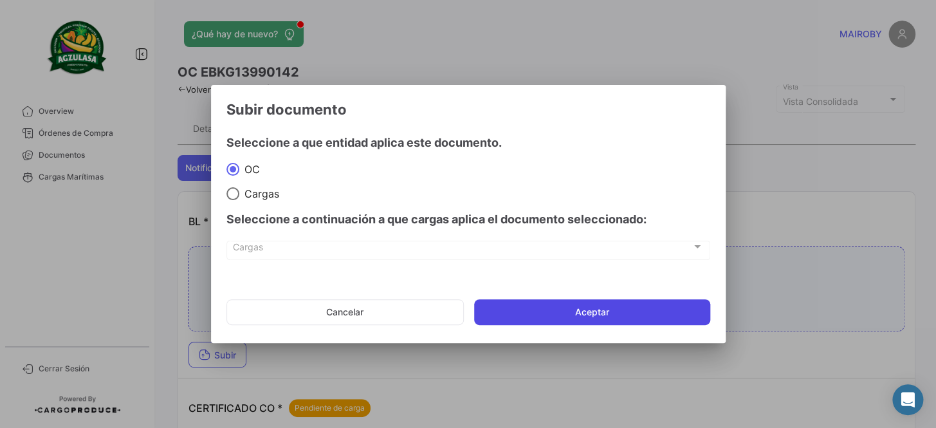
click at [543, 314] on button "Aceptar" at bounding box center [592, 312] width 236 height 26
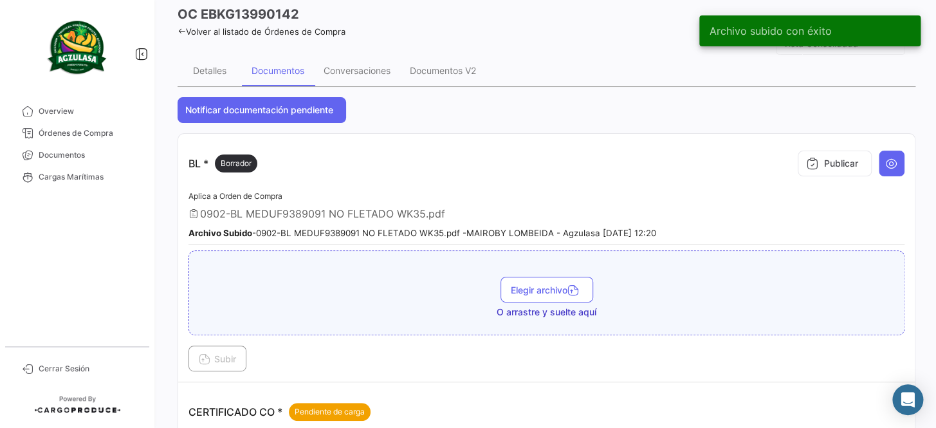
scroll to position [116, 0]
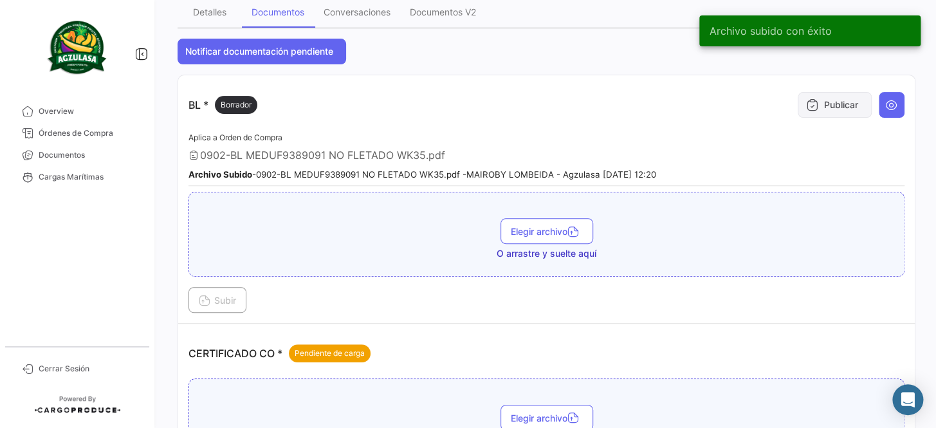
click at [828, 96] on button "Publicar" at bounding box center [835, 105] width 74 height 26
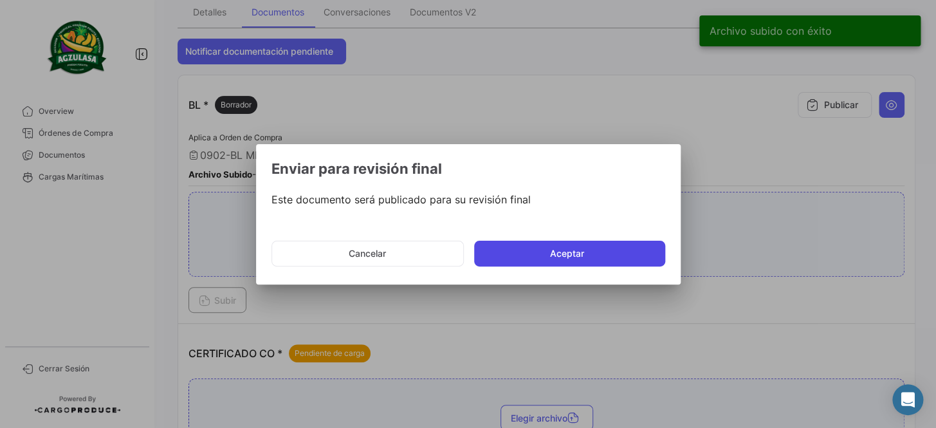
click at [573, 245] on button "Aceptar" at bounding box center [569, 254] width 191 height 26
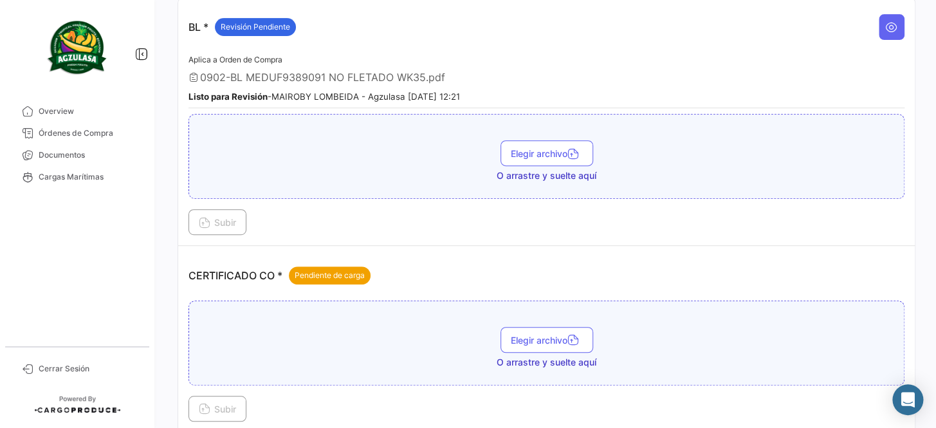
scroll to position [234, 0]
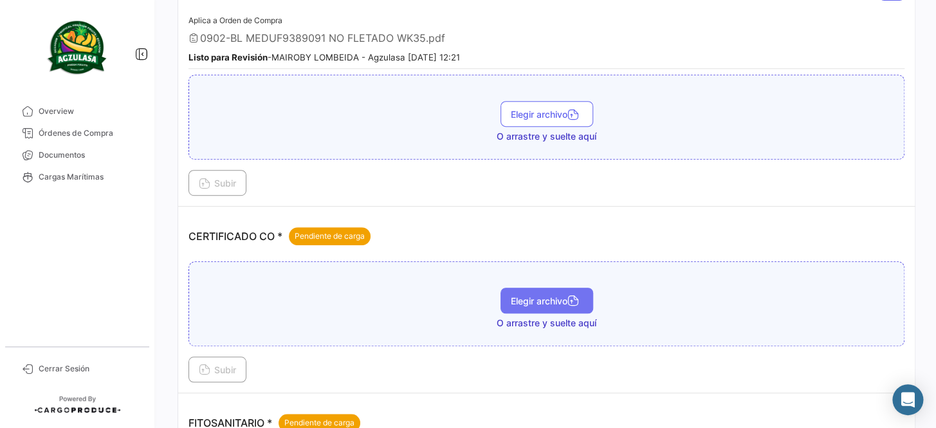
click at [544, 297] on span "Elegir archivo" at bounding box center [547, 300] width 72 height 11
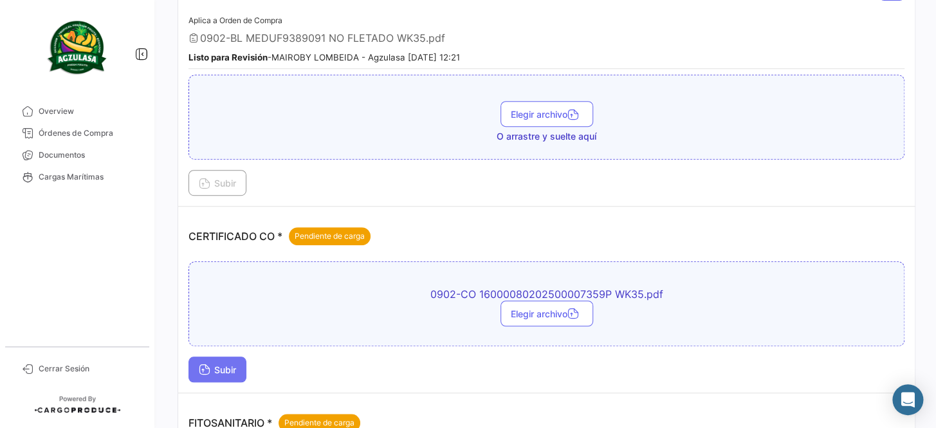
click at [226, 370] on span "Subir" at bounding box center [217, 369] width 37 height 11
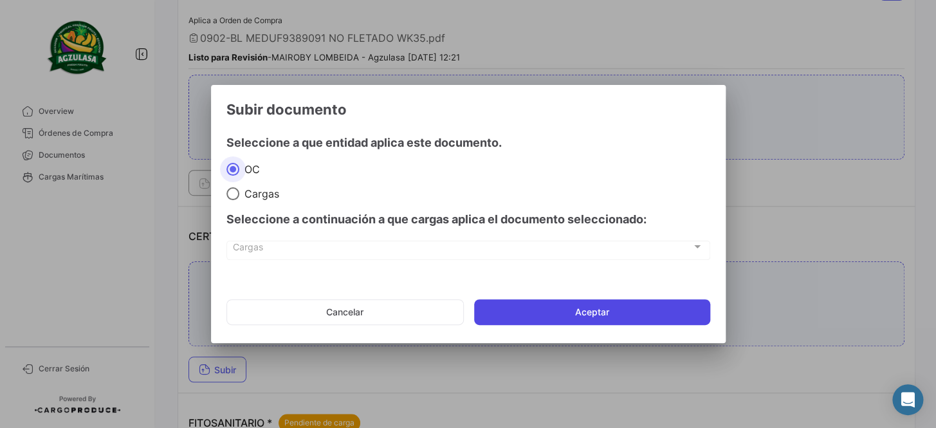
click at [585, 312] on button "Aceptar" at bounding box center [592, 312] width 236 height 26
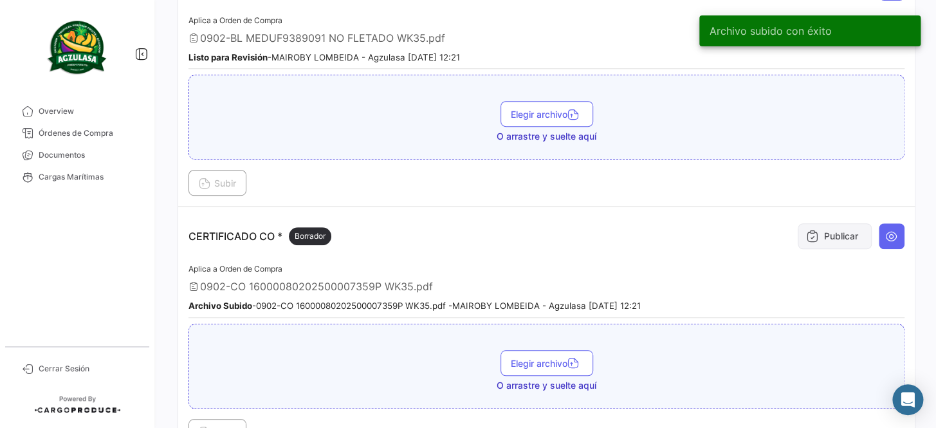
click at [814, 239] on button "Publicar" at bounding box center [835, 236] width 74 height 26
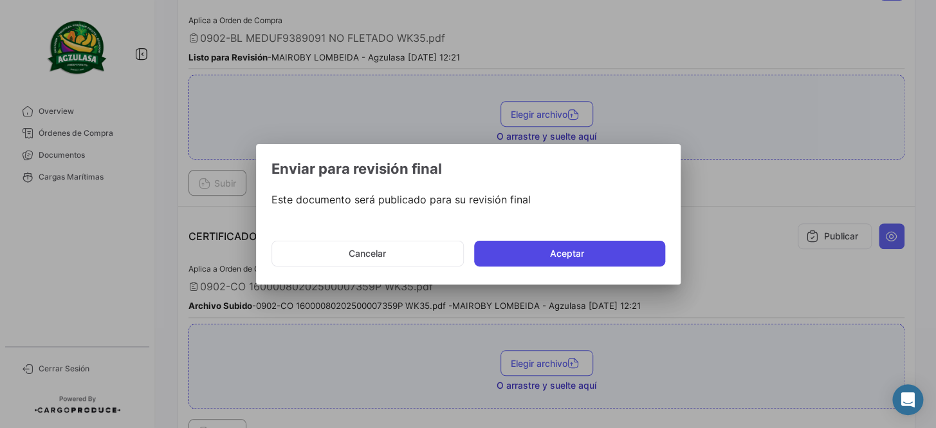
click at [595, 258] on button "Aceptar" at bounding box center [569, 254] width 191 height 26
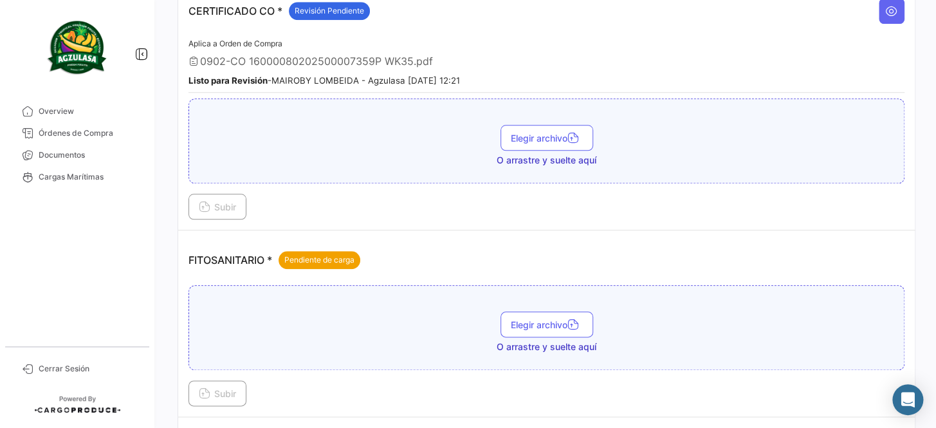
scroll to position [468, 0]
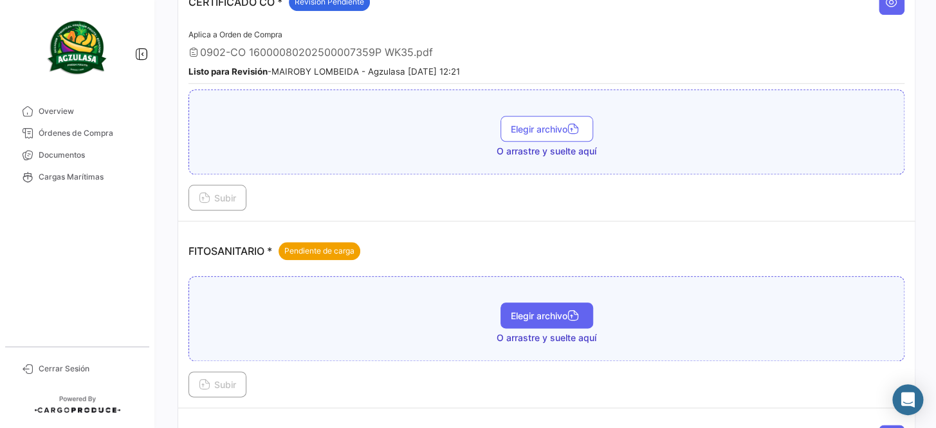
click at [544, 310] on span "Elegir archivo" at bounding box center [547, 315] width 72 height 11
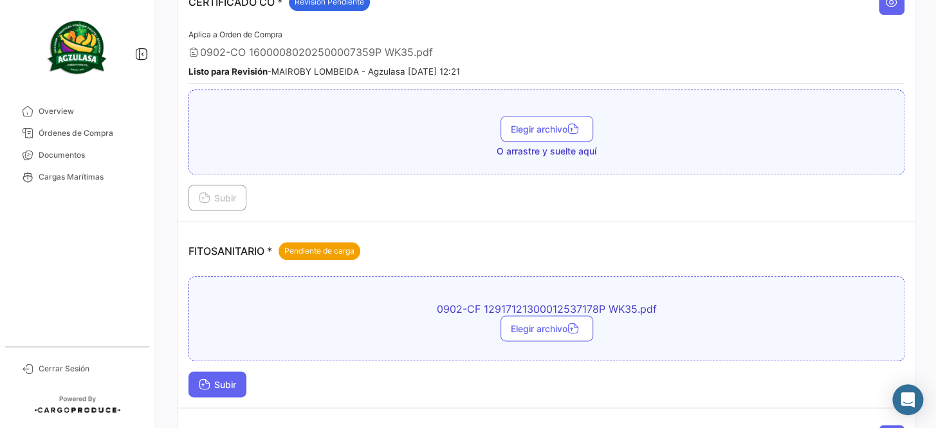
click at [224, 381] on span "Subir" at bounding box center [217, 384] width 37 height 11
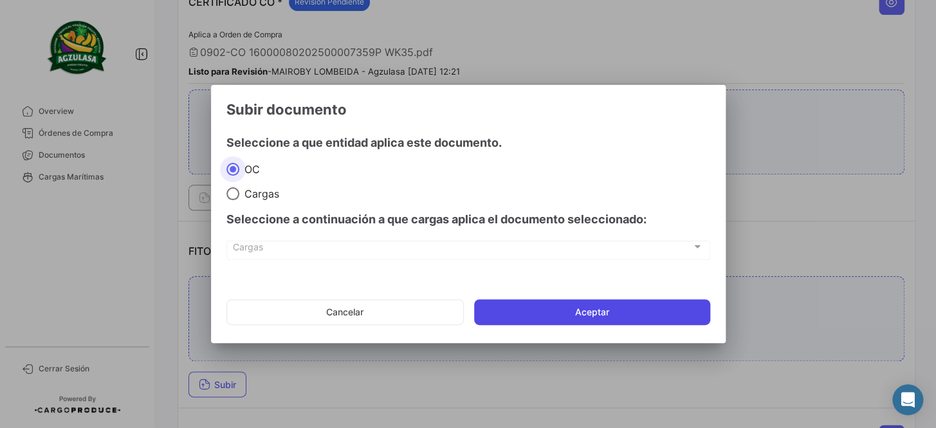
click at [598, 307] on button "Aceptar" at bounding box center [592, 312] width 236 height 26
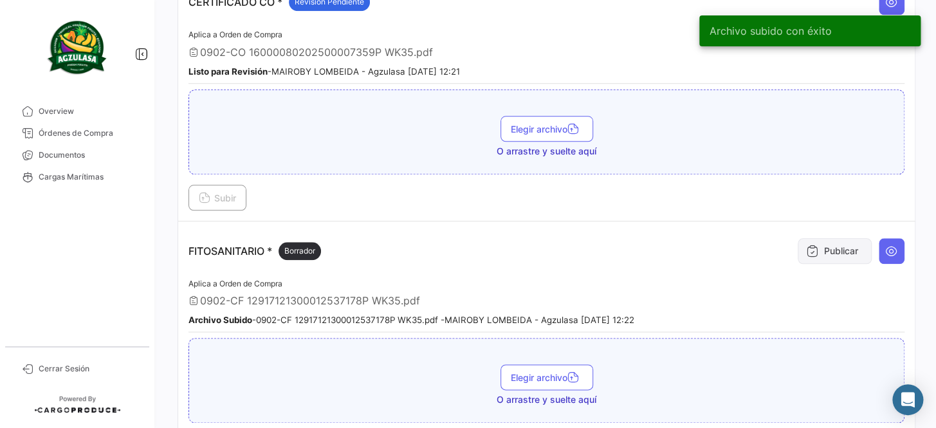
click at [822, 238] on button "Publicar" at bounding box center [835, 251] width 74 height 26
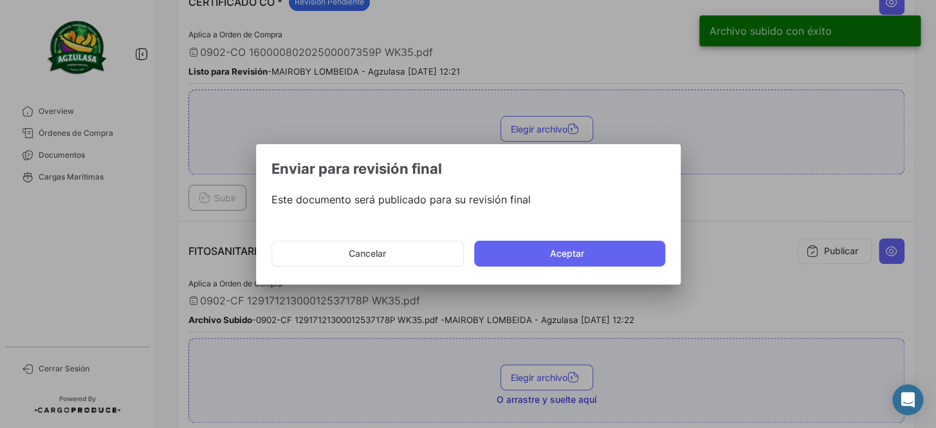
click at [564, 239] on mat-dialog-actions "Cancelar Aceptar" at bounding box center [468, 254] width 394 height 44
click at [553, 251] on button "Aceptar" at bounding box center [569, 254] width 191 height 26
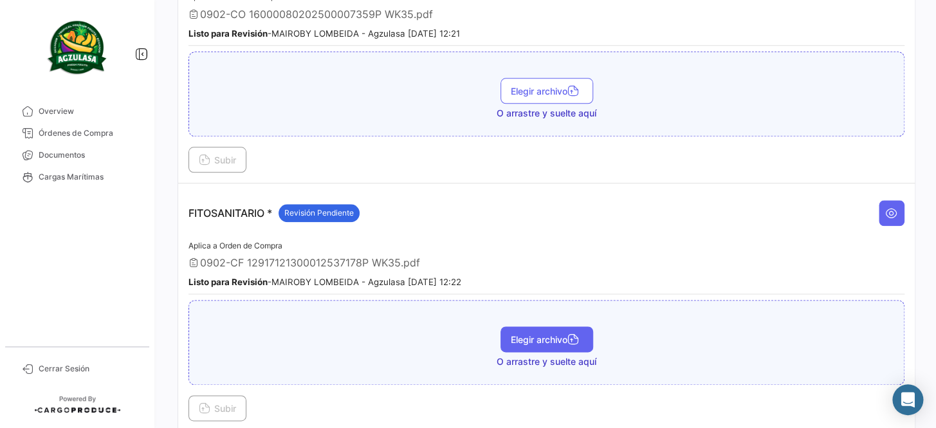
scroll to position [526, 0]
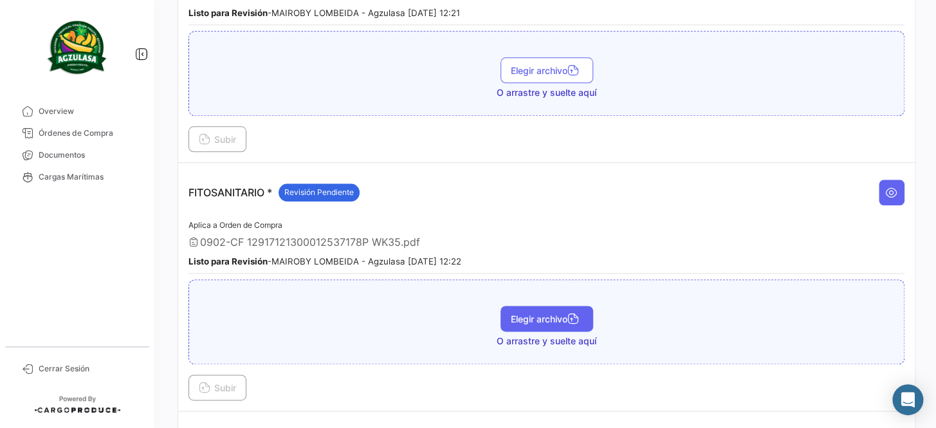
click at [555, 313] on span "Elegir archivo" at bounding box center [547, 318] width 72 height 11
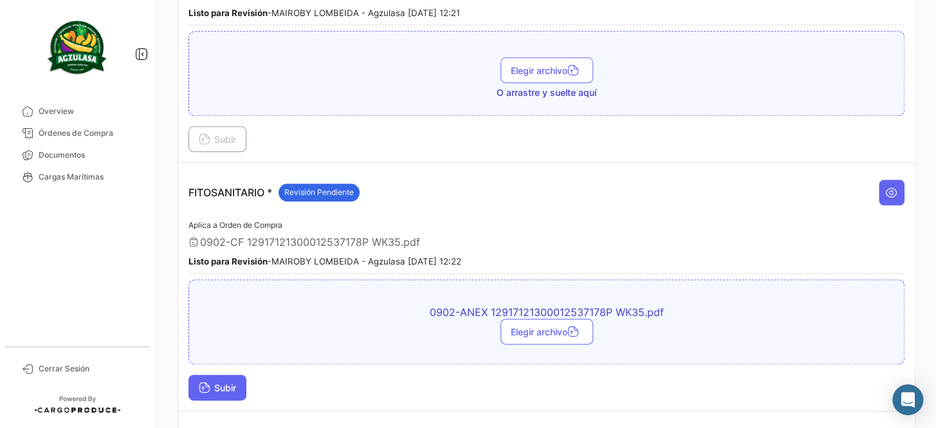
click at [221, 382] on span "Subir" at bounding box center [217, 387] width 37 height 11
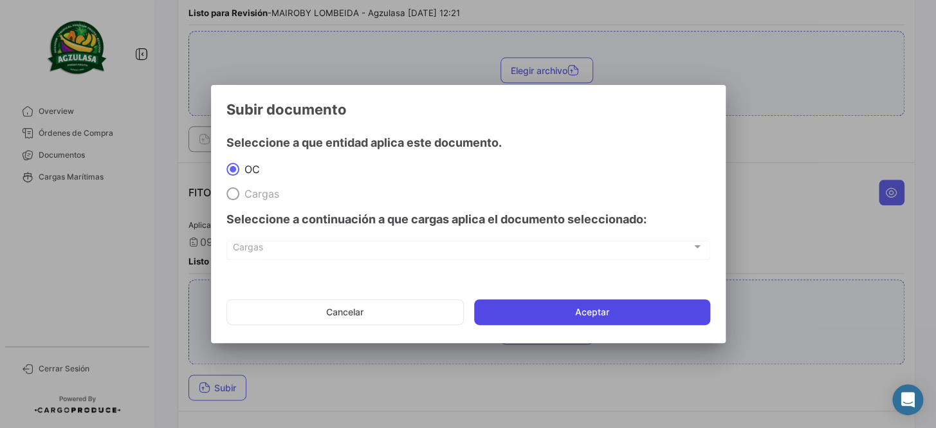
click at [529, 312] on button "Aceptar" at bounding box center [592, 312] width 236 height 26
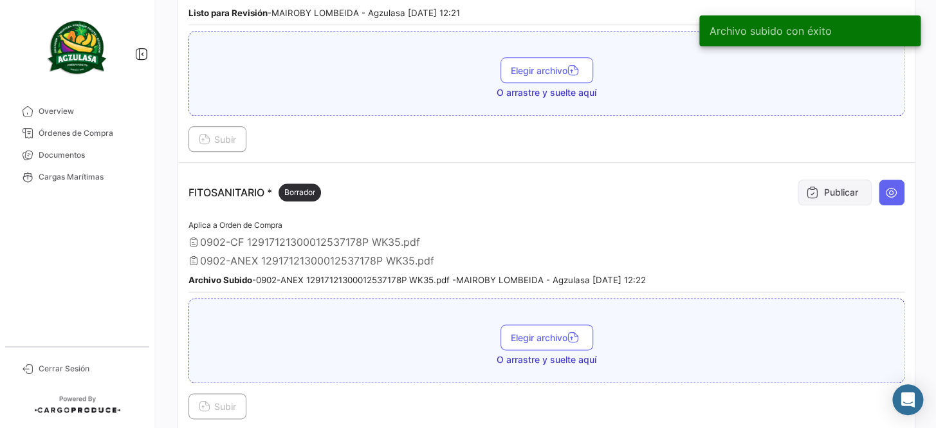
click at [823, 193] on button "Publicar" at bounding box center [835, 192] width 74 height 26
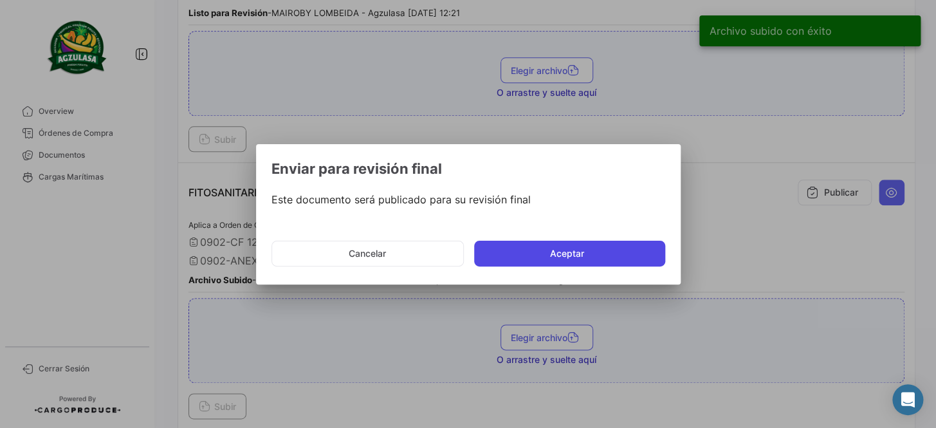
click at [578, 250] on button "Aceptar" at bounding box center [569, 254] width 191 height 26
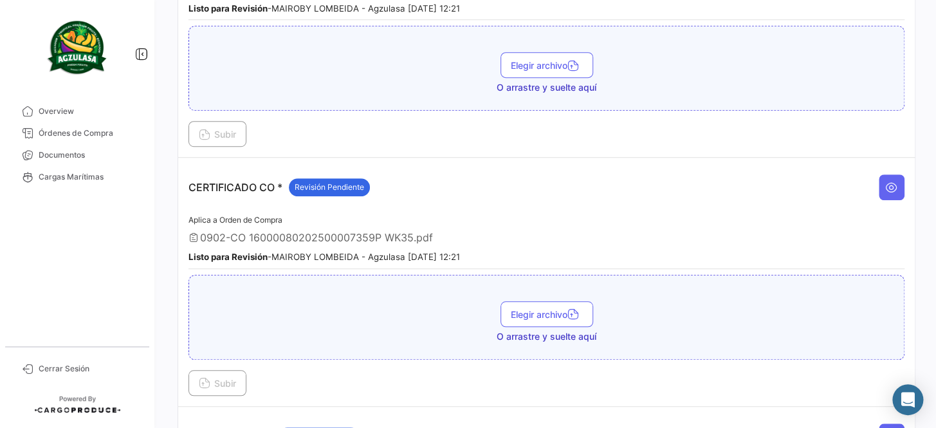
scroll to position [58, 0]
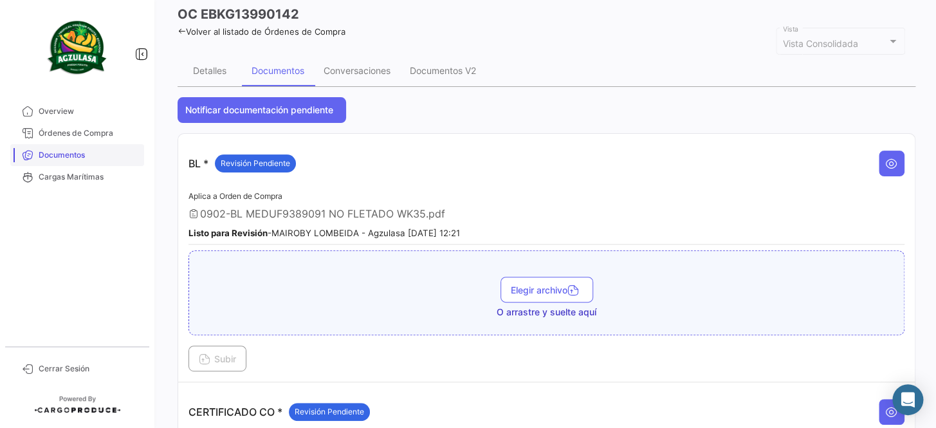
drag, startPoint x: 73, startPoint y: 157, endPoint x: 88, endPoint y: 148, distance: 17.3
click at [73, 157] on span "Documentos" at bounding box center [89, 155] width 100 height 12
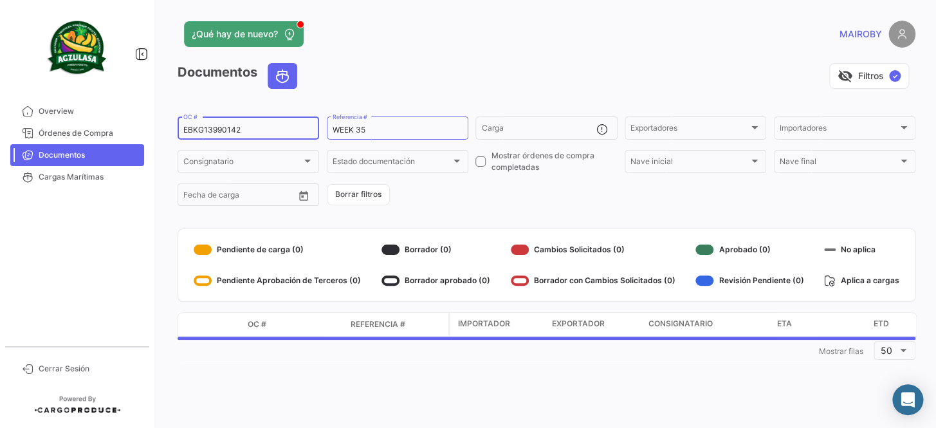
drag, startPoint x: 252, startPoint y: 118, endPoint x: 238, endPoint y: 123, distance: 14.2
click at [239, 123] on div "EBKG13990142 OC #" at bounding box center [248, 127] width 130 height 25
drag, startPoint x: 250, startPoint y: 125, endPoint x: 199, endPoint y: 149, distance: 55.5
click at [161, 140] on div "¿Qué hay de nuevo? MAIROBY Documentos visibility_off Filtros ✓ EBKG13990142 OC …" at bounding box center [546, 214] width 779 height 428
paste input "258588446"
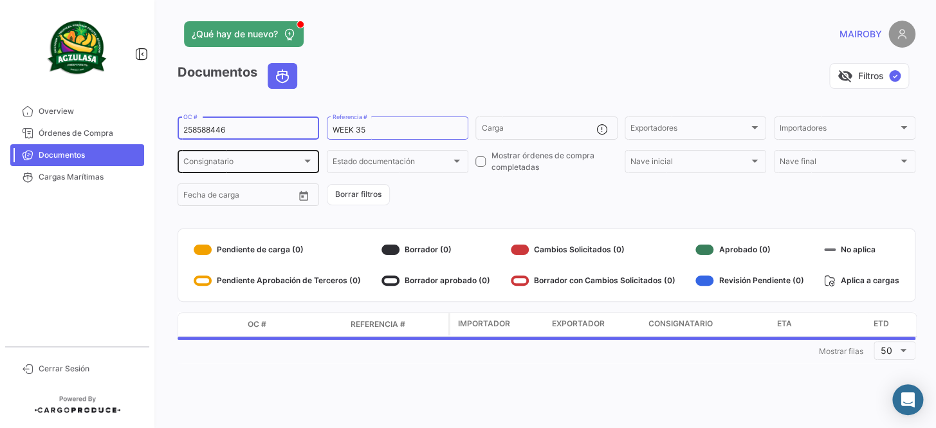
type input "258588446"
click at [461, 200] on form "258588446 OC # WEEK 35 Referencia # Carga Exportadores Exportadores Importadore…" at bounding box center [547, 161] width 738 height 93
